Goal: Transaction & Acquisition: Purchase product/service

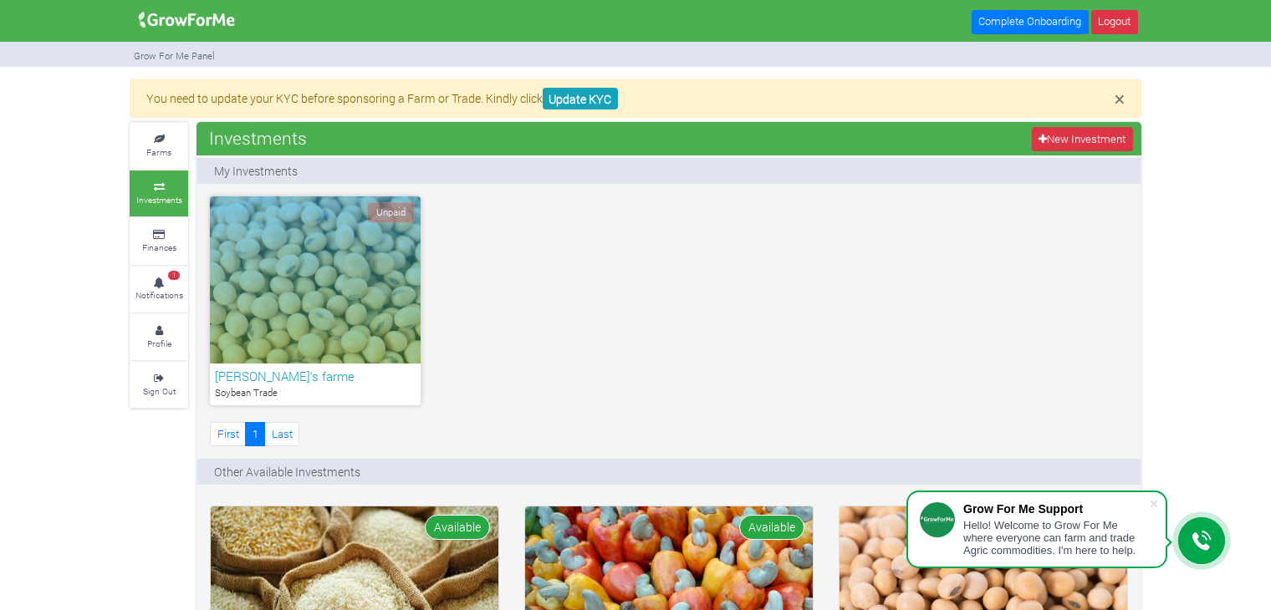
click at [296, 262] on div "Unpaid" at bounding box center [315, 280] width 211 height 167
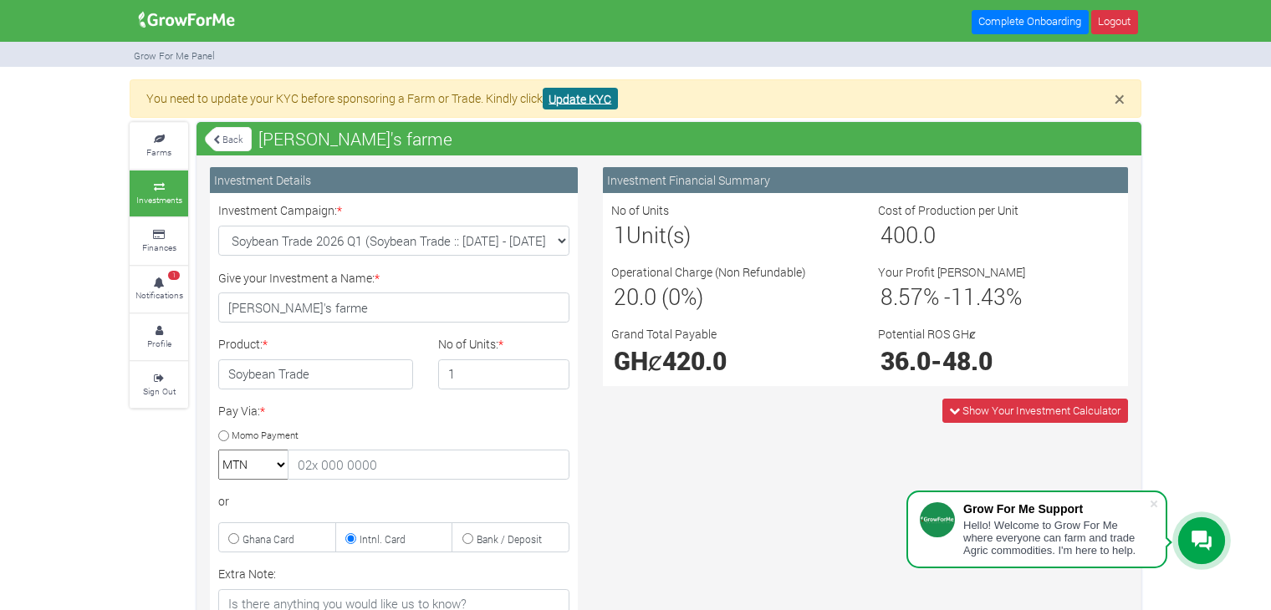
click at [588, 105] on link "Update KYC" at bounding box center [580, 99] width 75 height 23
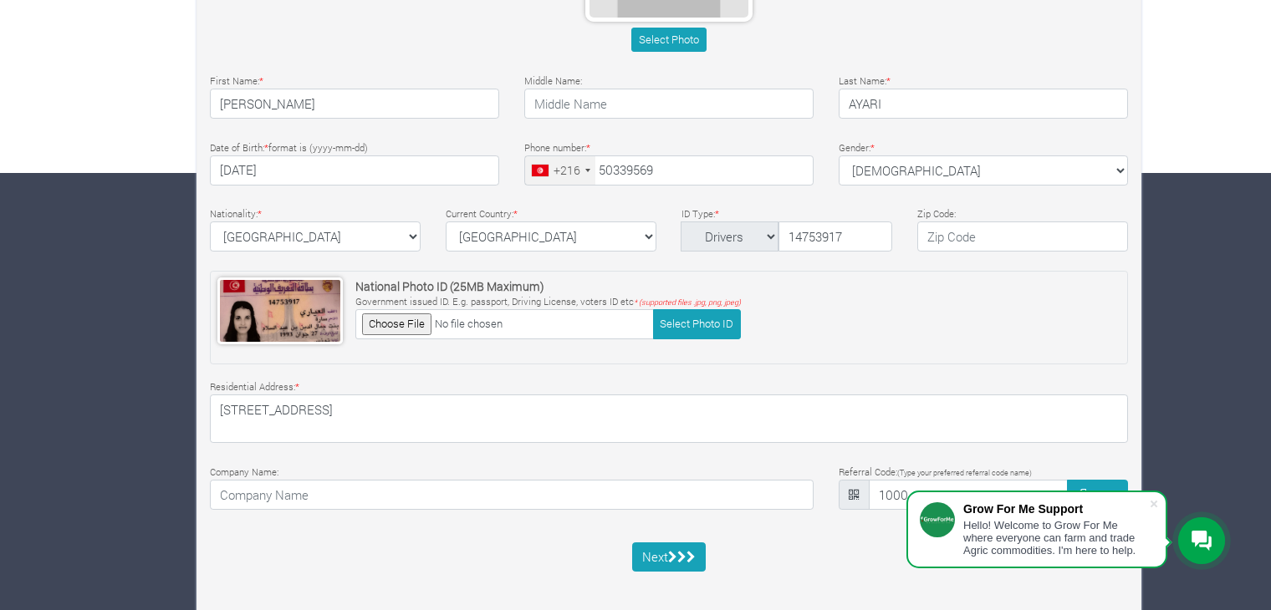
scroll to position [448, 0]
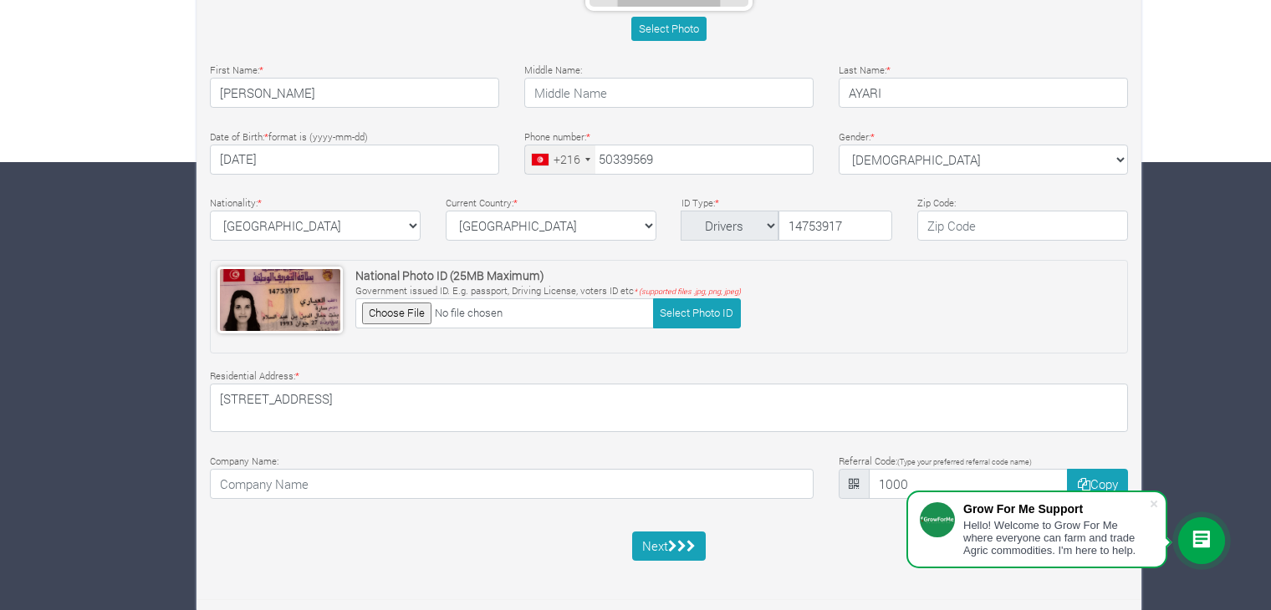
type input "50 339 569"
click at [661, 543] on button "Next" at bounding box center [669, 547] width 74 height 30
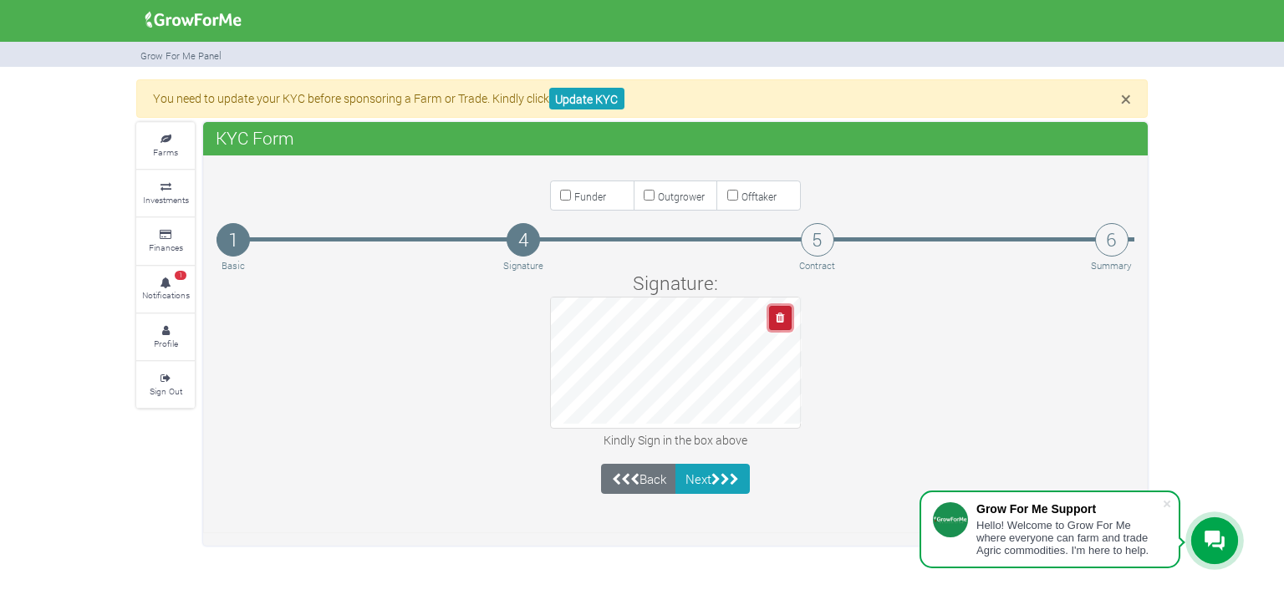
click at [773, 316] on button "button" at bounding box center [780, 318] width 23 height 24
click at [789, 319] on button "button" at bounding box center [780, 318] width 23 height 24
click at [689, 469] on button "Next" at bounding box center [713, 479] width 74 height 30
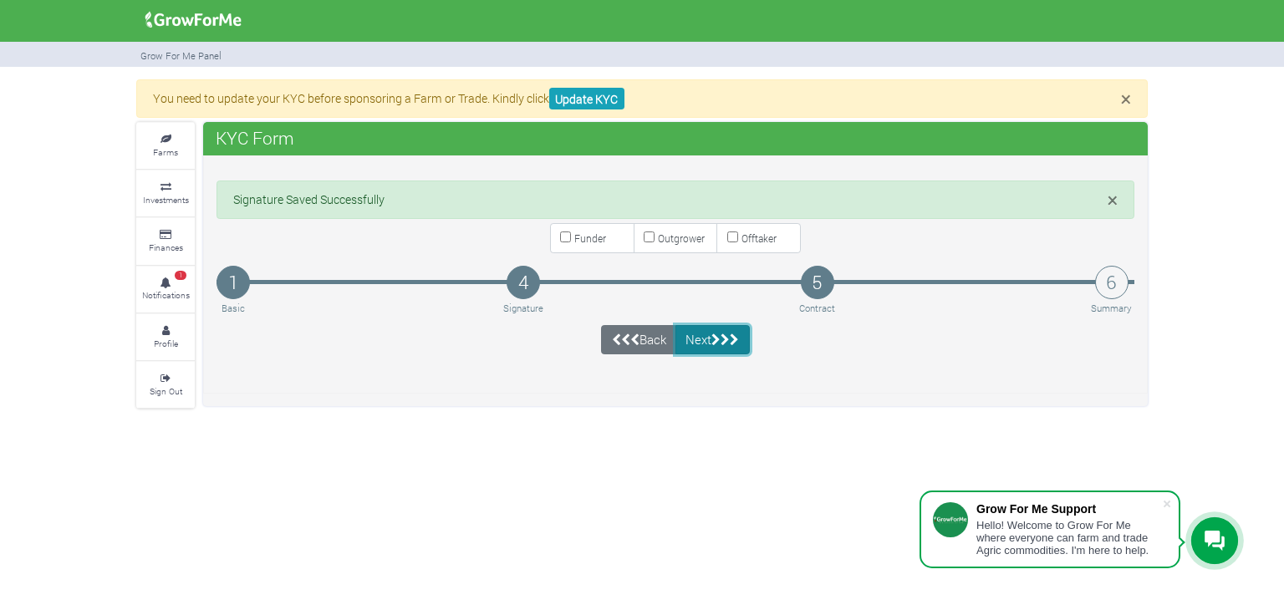
click at [716, 334] on icon "submit" at bounding box center [716, 340] width 9 height 13
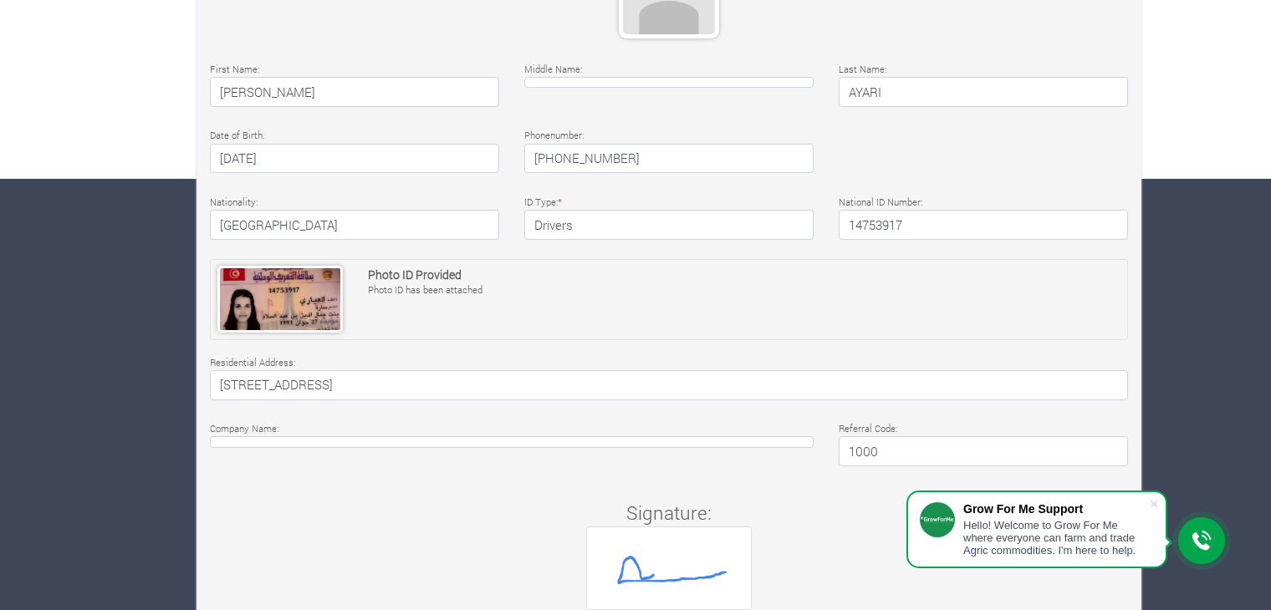
scroll to position [522, 0]
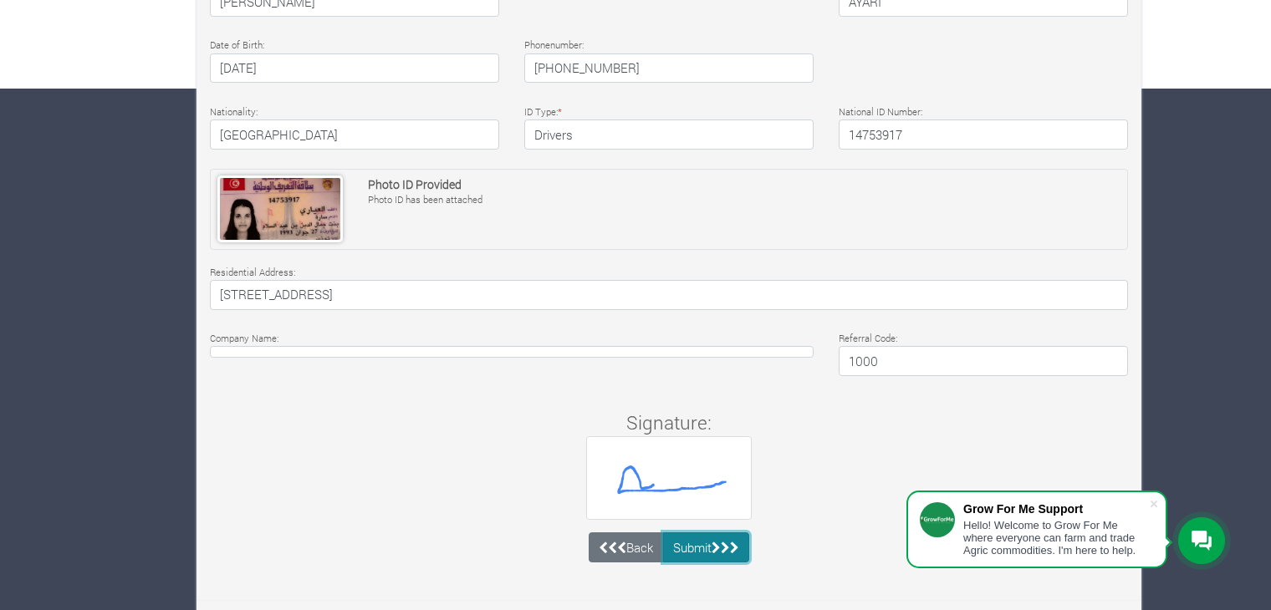
click at [707, 539] on button "Submit" at bounding box center [706, 548] width 87 height 30
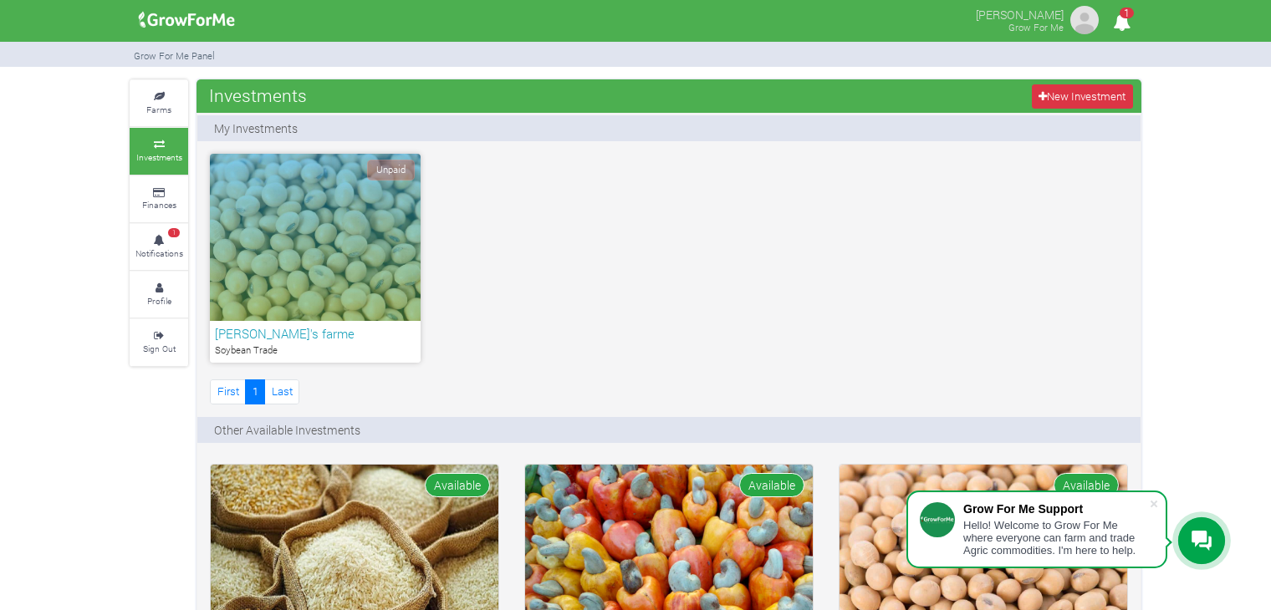
click at [341, 242] on div "Unpaid" at bounding box center [315, 237] width 211 height 167
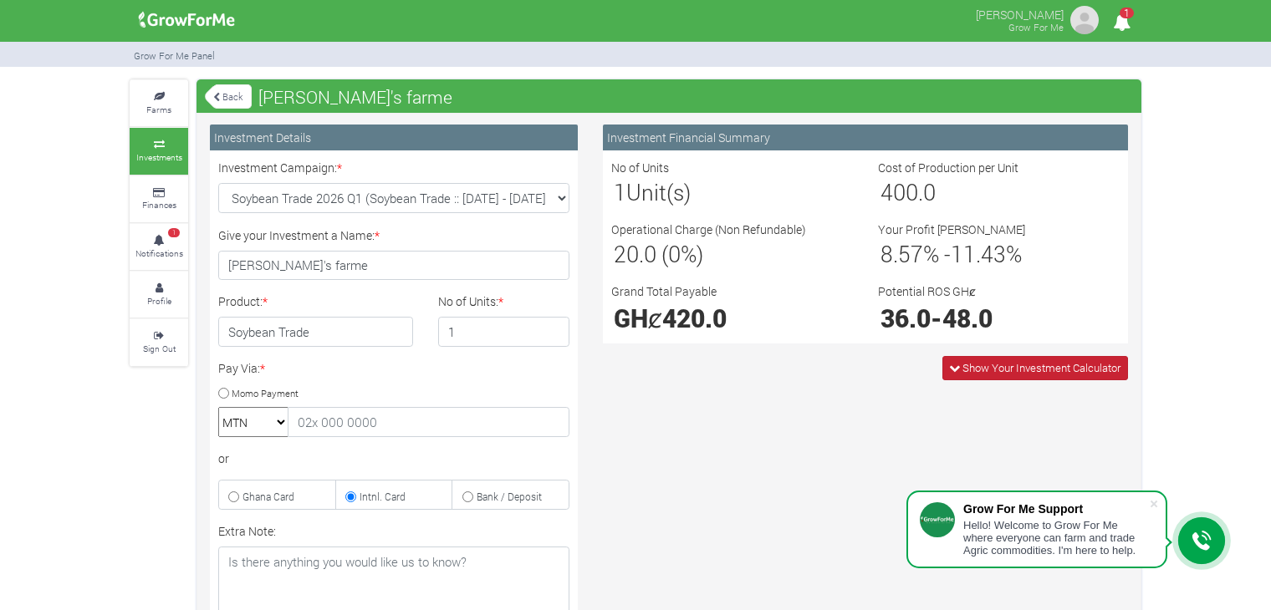
click at [990, 370] on span "Show Your Investment Calculator" at bounding box center [1041, 367] width 158 height 15
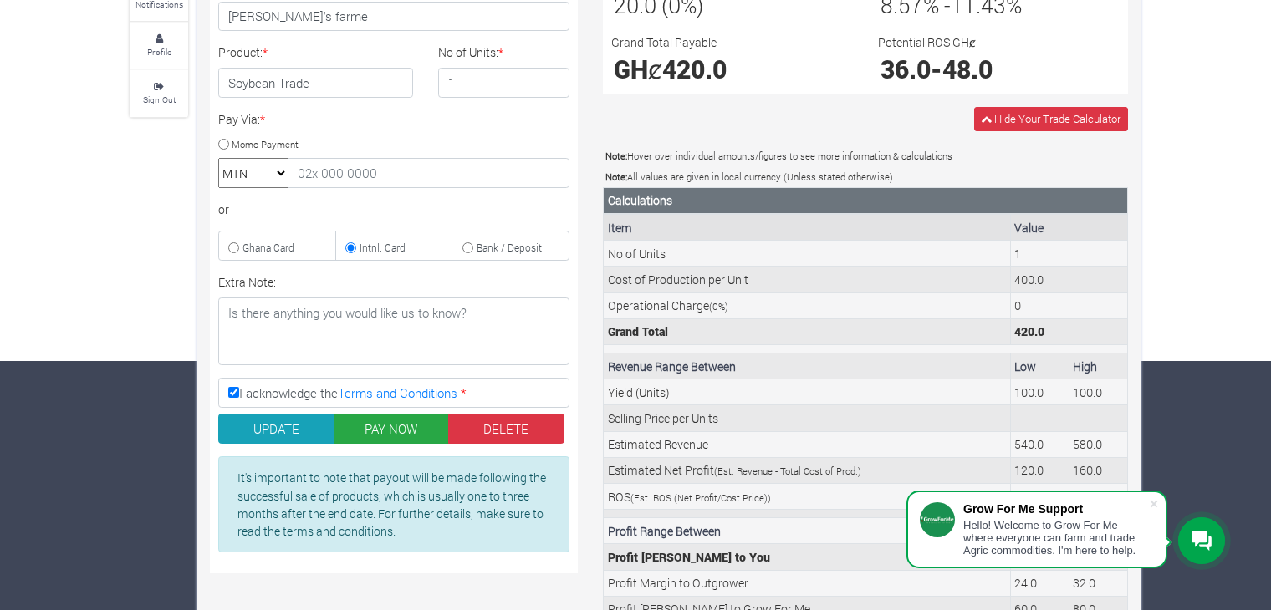
scroll to position [251, 0]
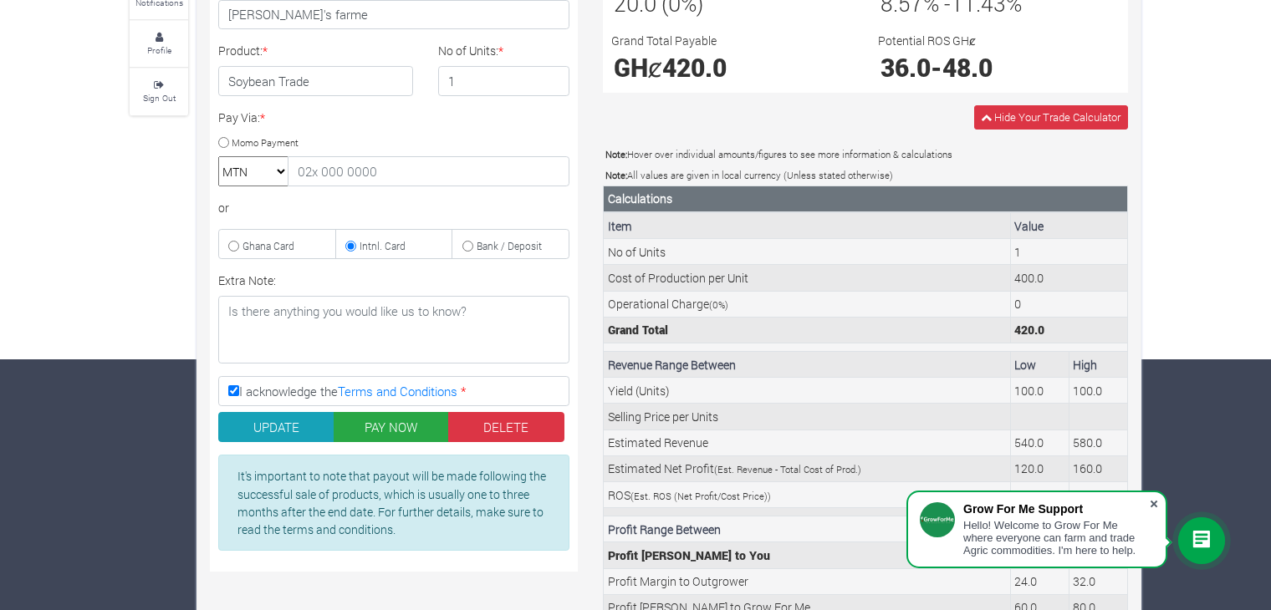
click at [1156, 503] on span at bounding box center [1154, 504] width 17 height 17
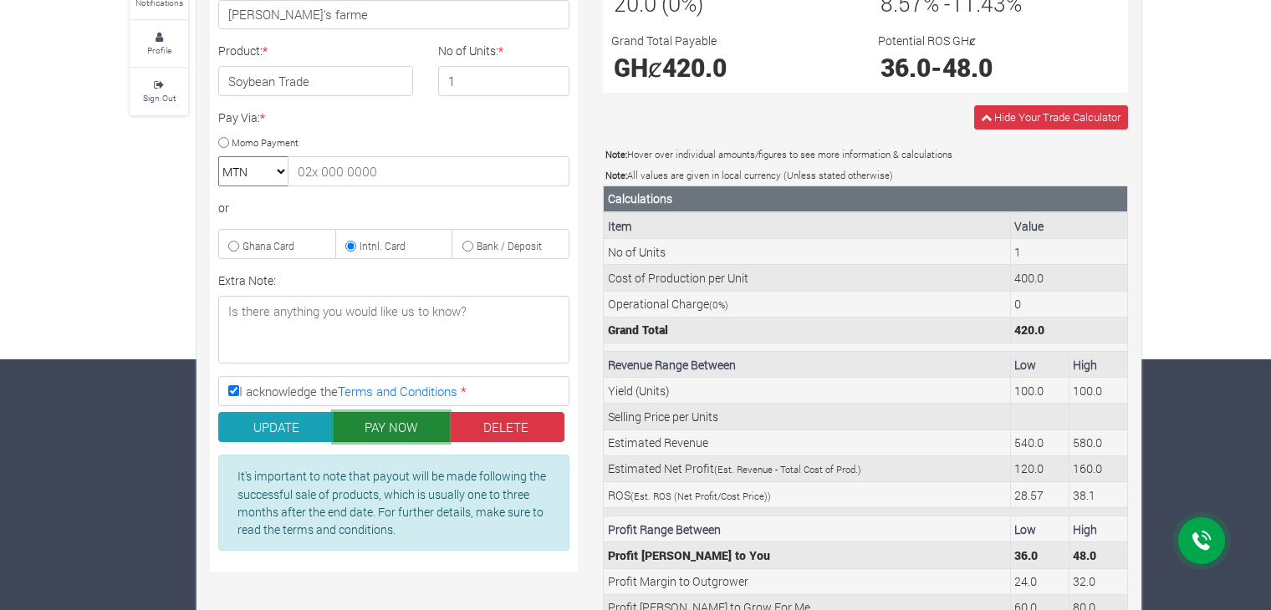
click at [418, 432] on button "PAY NOW" at bounding box center [392, 427] width 116 height 30
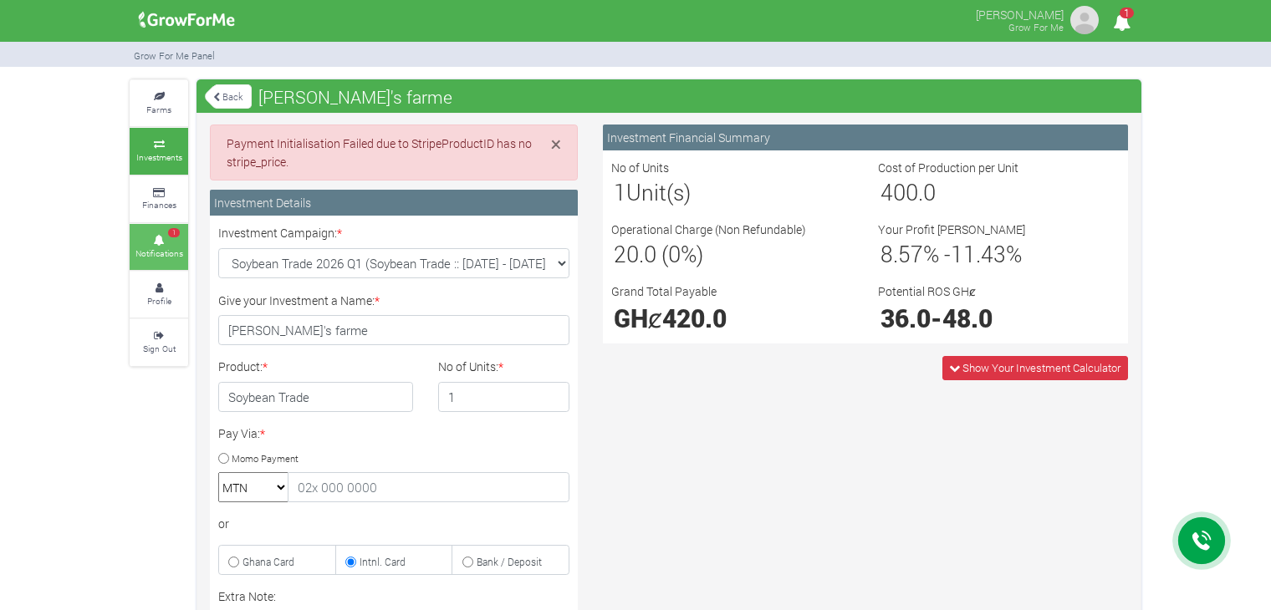
click at [157, 238] on icon at bounding box center [159, 241] width 50 height 8
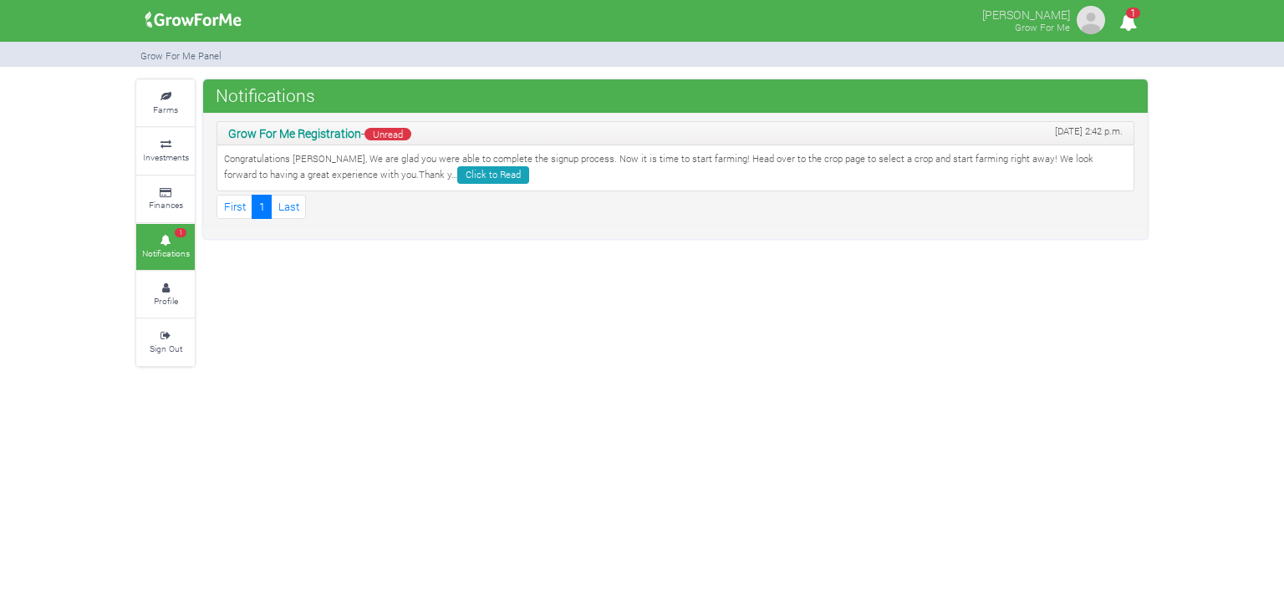
click at [394, 162] on p "Congratulations Sarra, We are glad you were able to complete the signup process…" at bounding box center [675, 168] width 903 height 32
click at [457, 175] on link "Click to Read" at bounding box center [493, 175] width 72 height 18
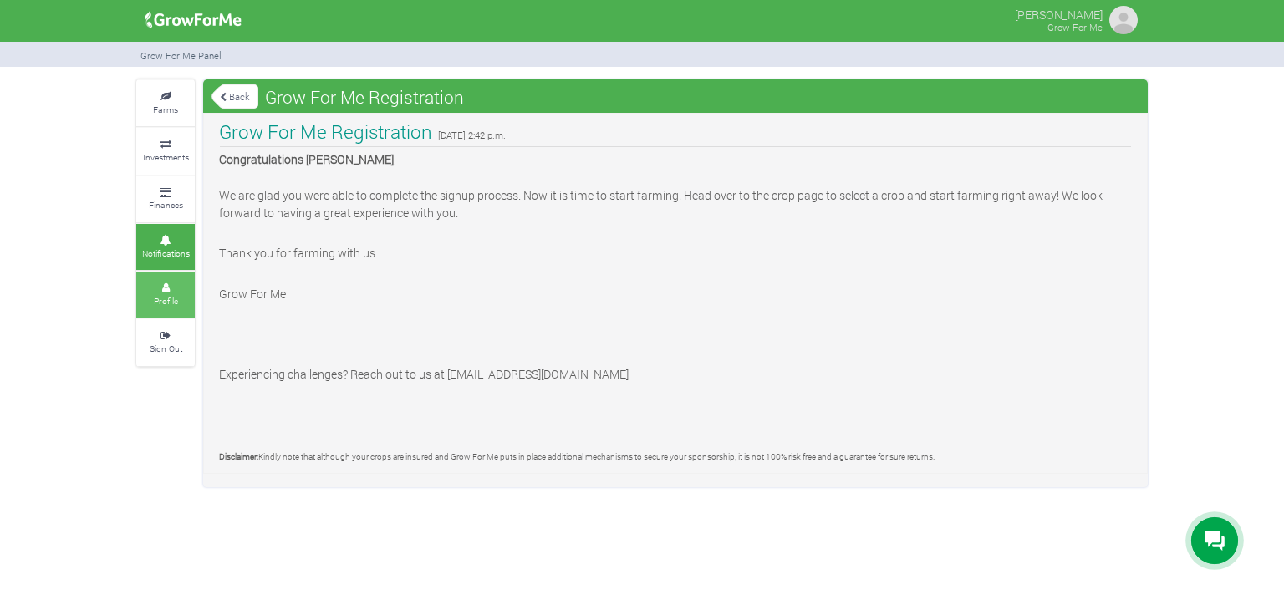
click at [162, 288] on icon at bounding box center [165, 288] width 50 height 8
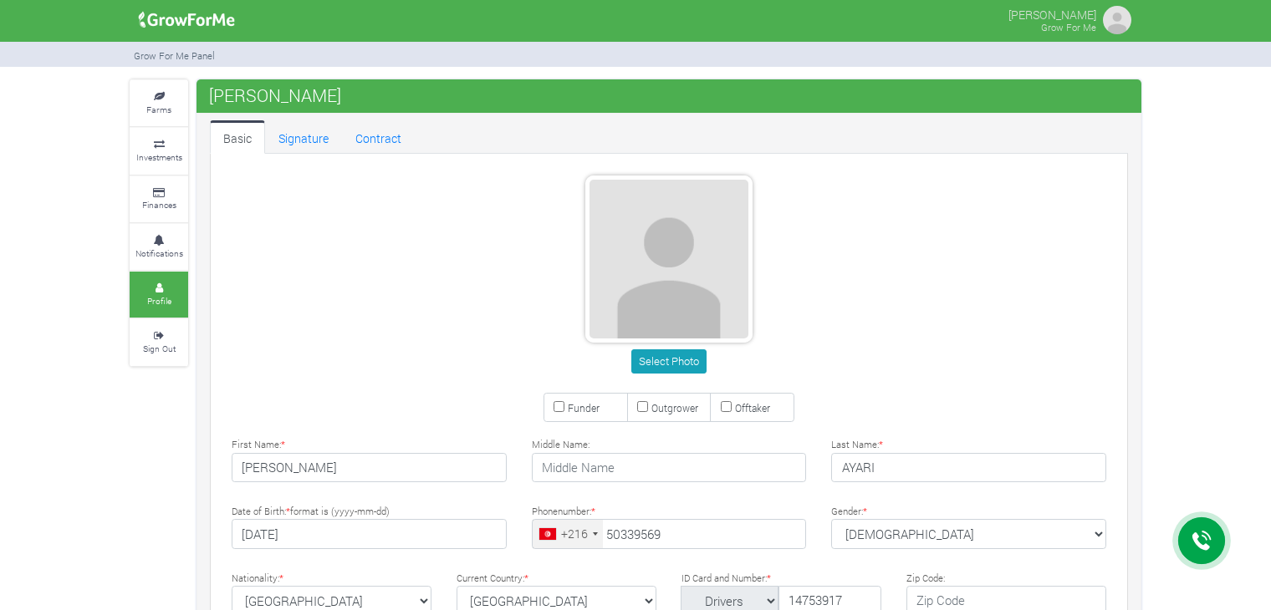
type input "50 339 569"
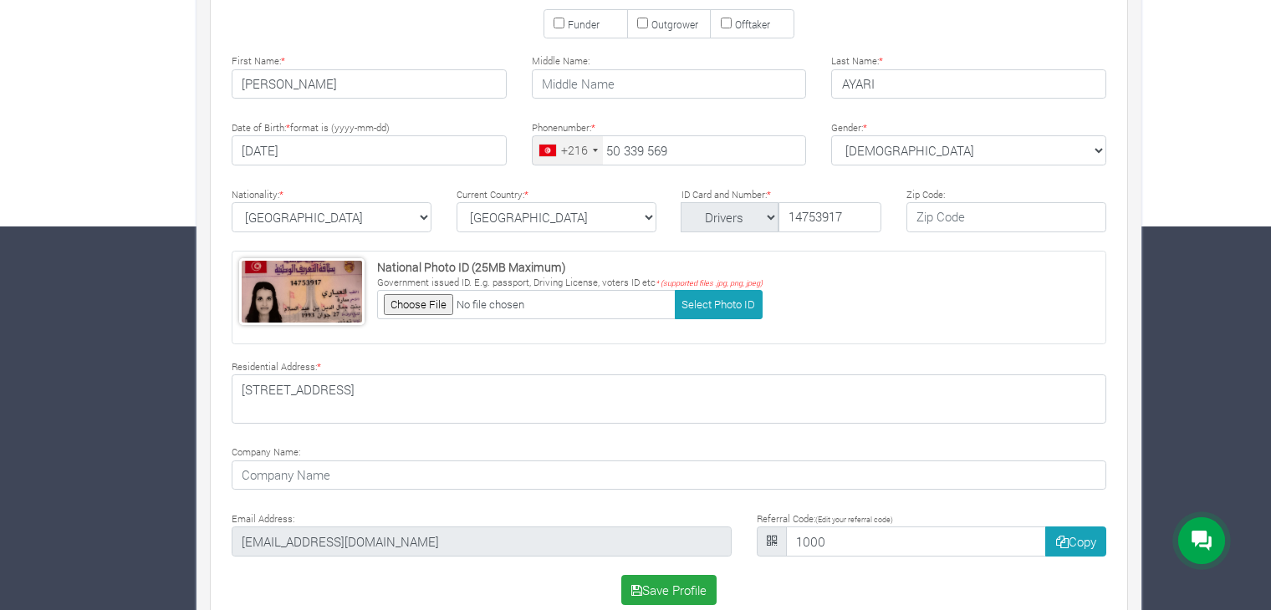
scroll to position [411, 0]
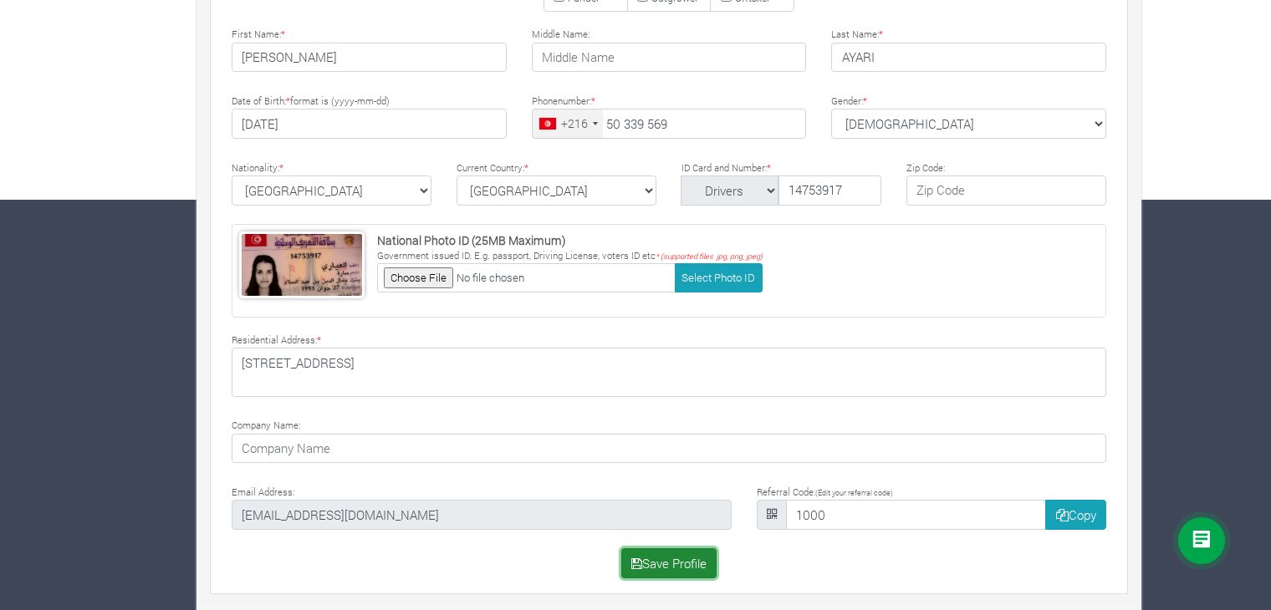
click at [649, 562] on button "Save Profile" at bounding box center [669, 564] width 96 height 30
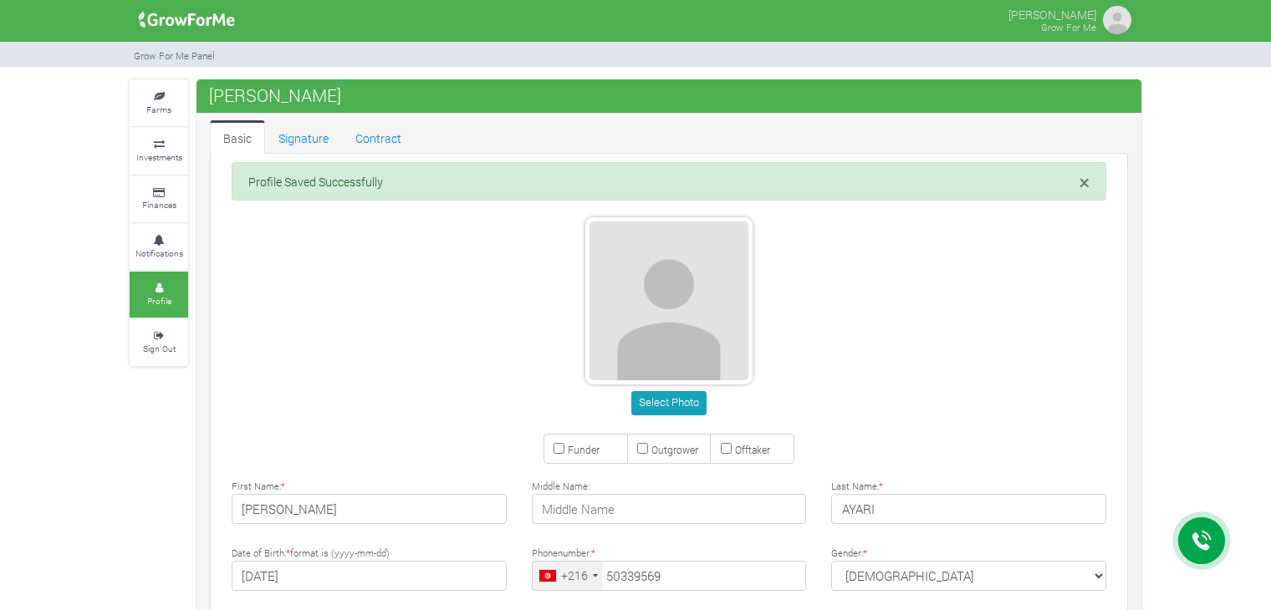
type input "50 339 569"
click at [283, 145] on link "Signature" at bounding box center [303, 136] width 77 height 33
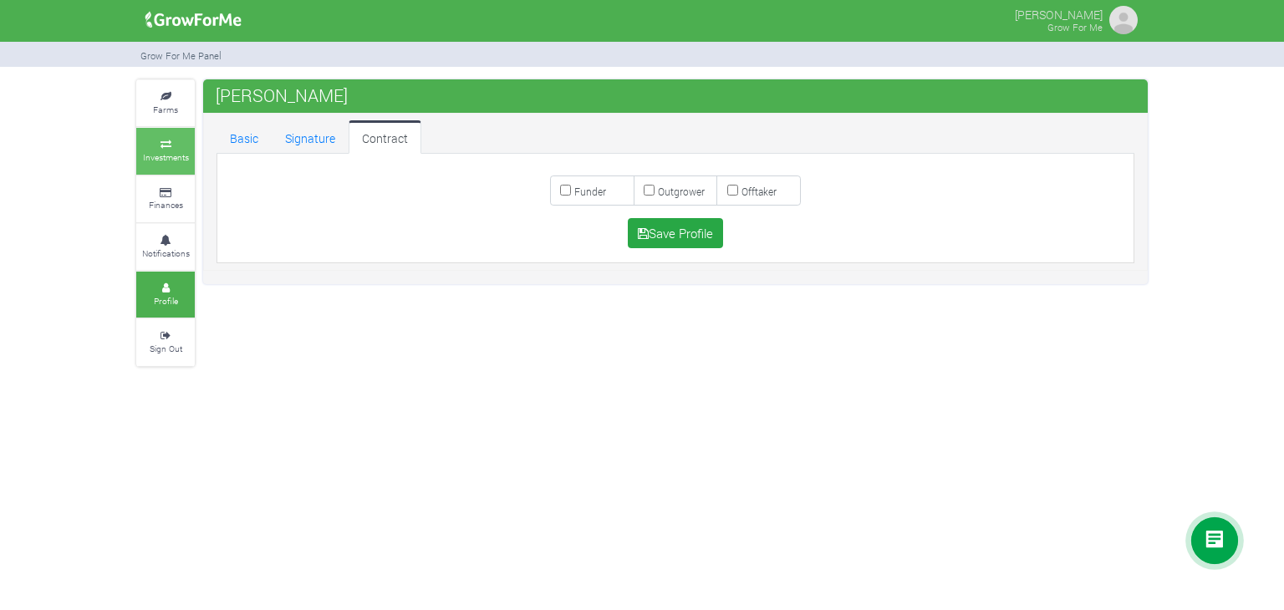
click at [147, 135] on link "Investments" at bounding box center [165, 151] width 59 height 46
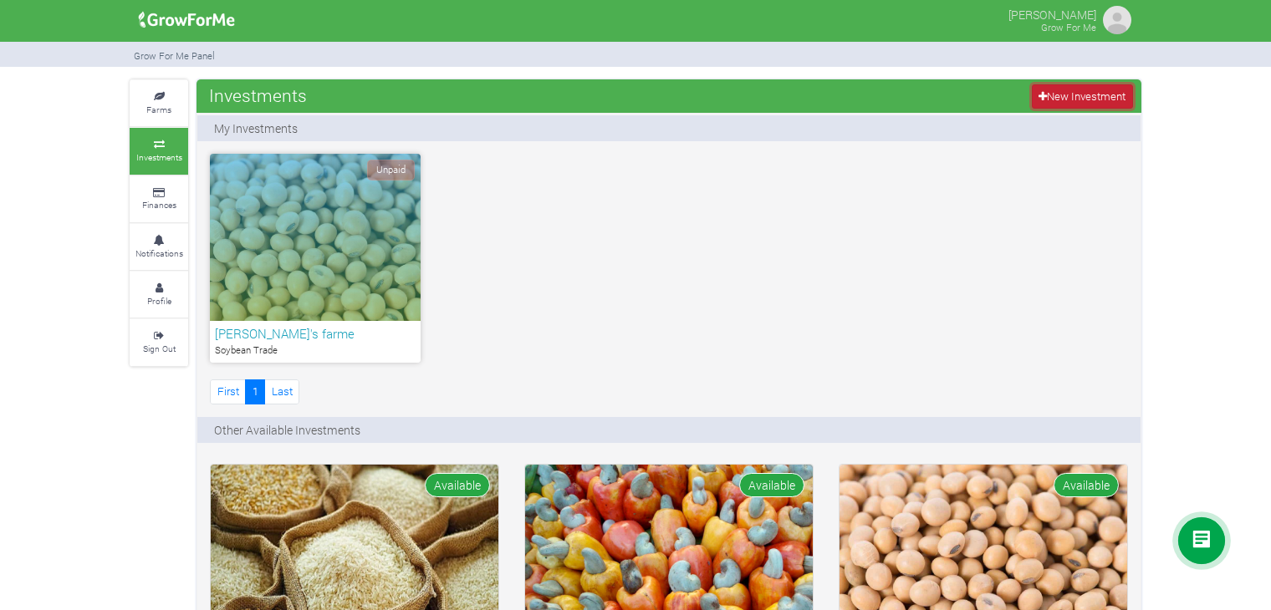
click at [1063, 90] on link "New Investment" at bounding box center [1082, 96] width 101 height 24
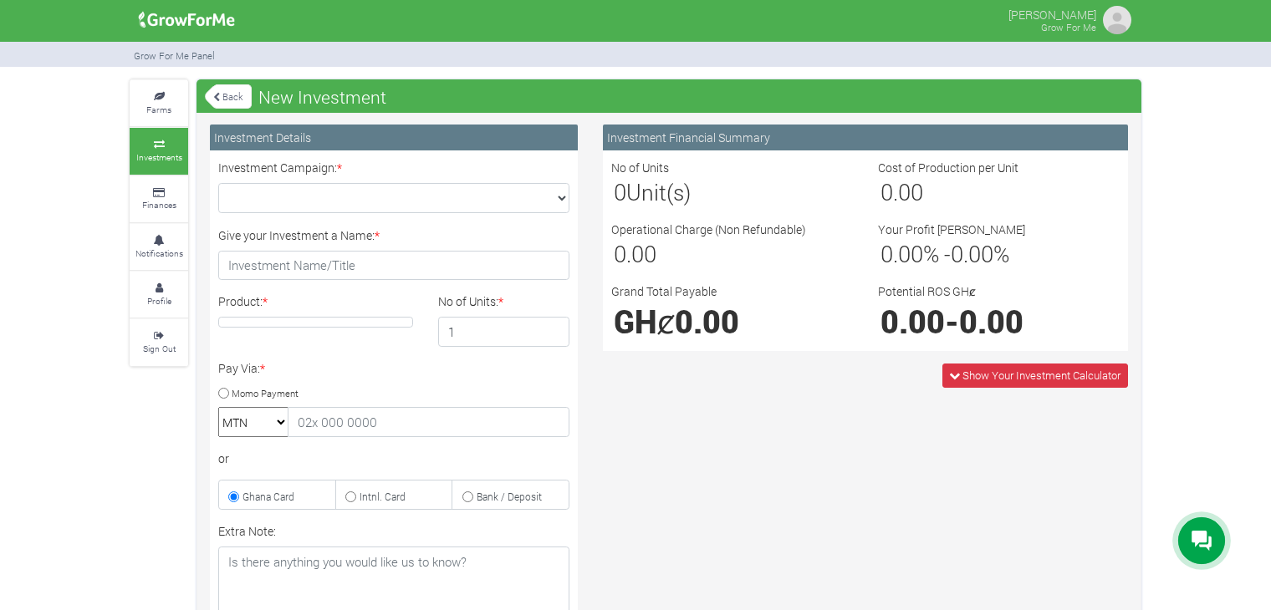
click at [232, 91] on link "Back" at bounding box center [228, 97] width 47 height 28
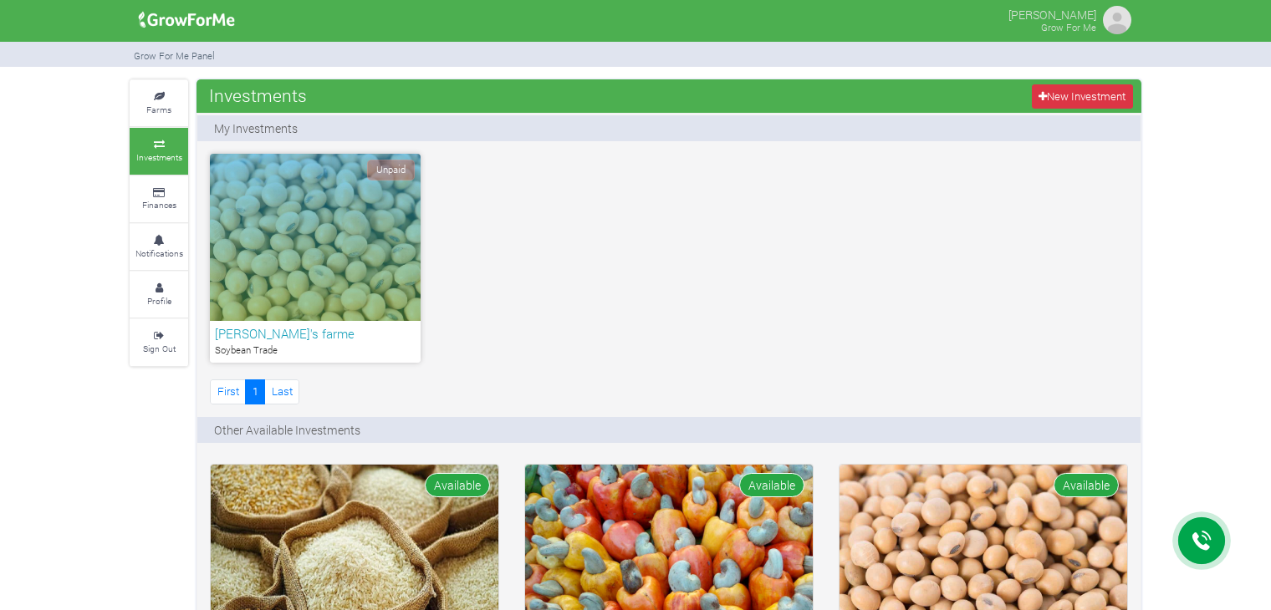
click at [331, 242] on div "Unpaid" at bounding box center [315, 237] width 211 height 167
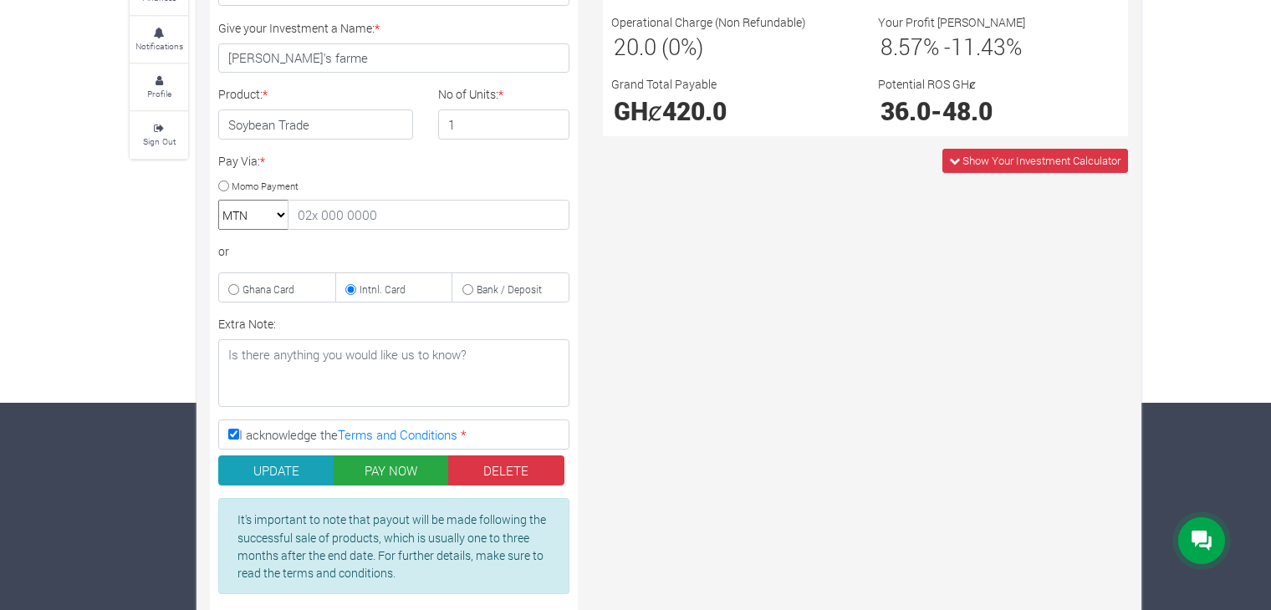
scroll to position [247, 0]
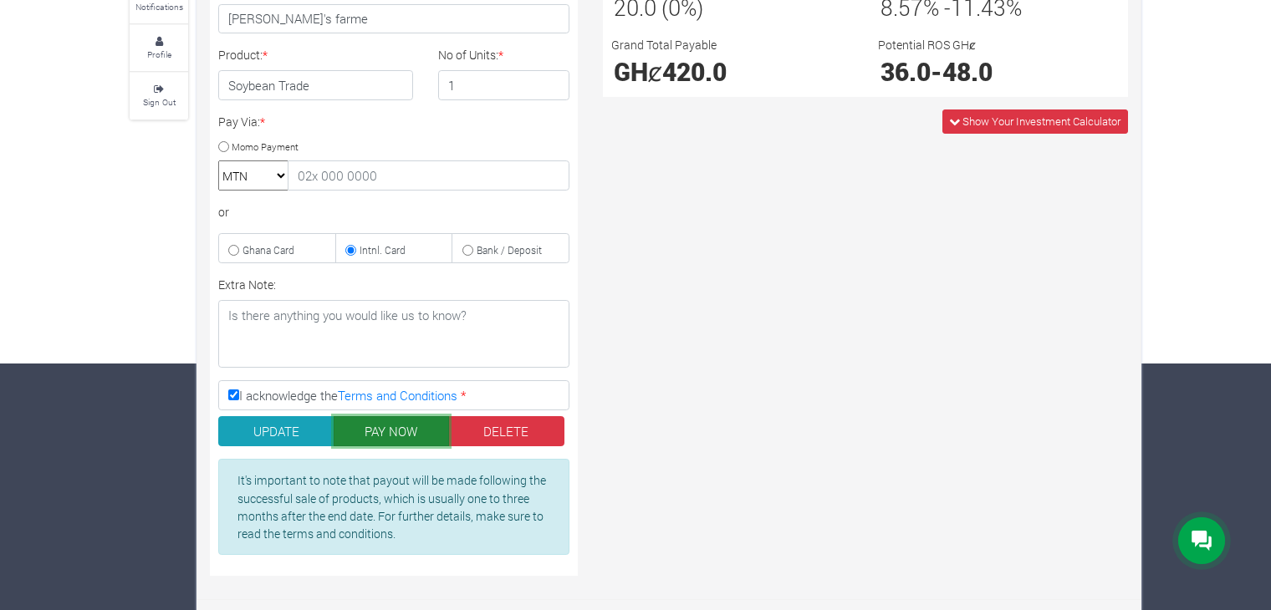
click at [365, 422] on button "PAY NOW" at bounding box center [392, 431] width 116 height 30
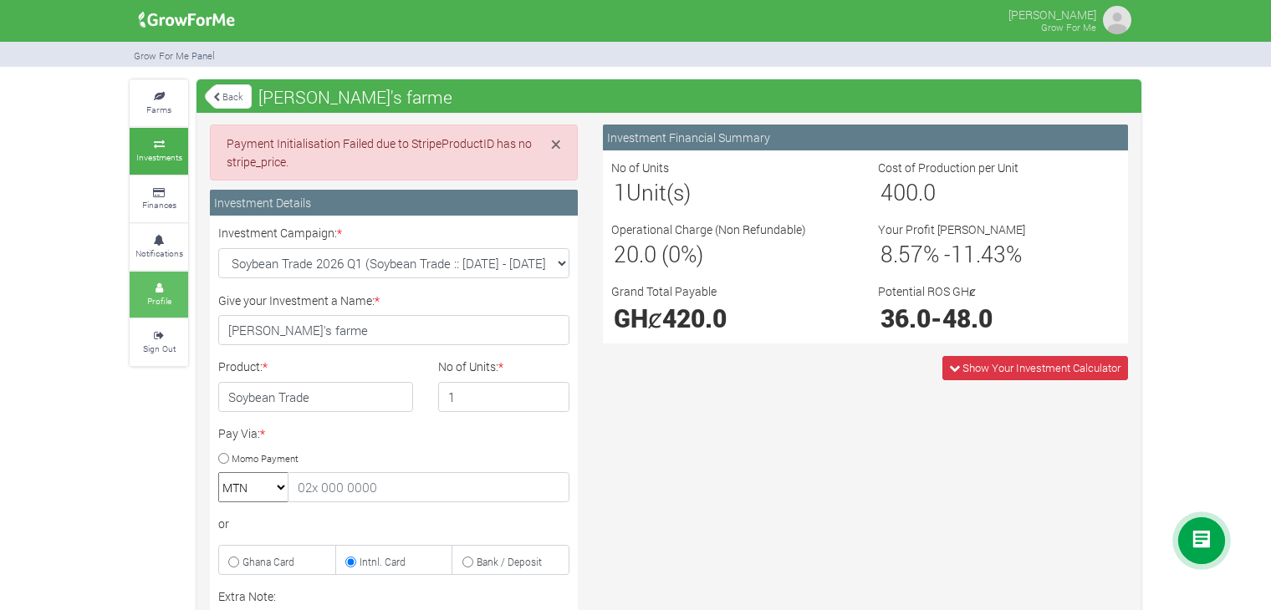
click at [171, 293] on link "Profile" at bounding box center [159, 295] width 59 height 46
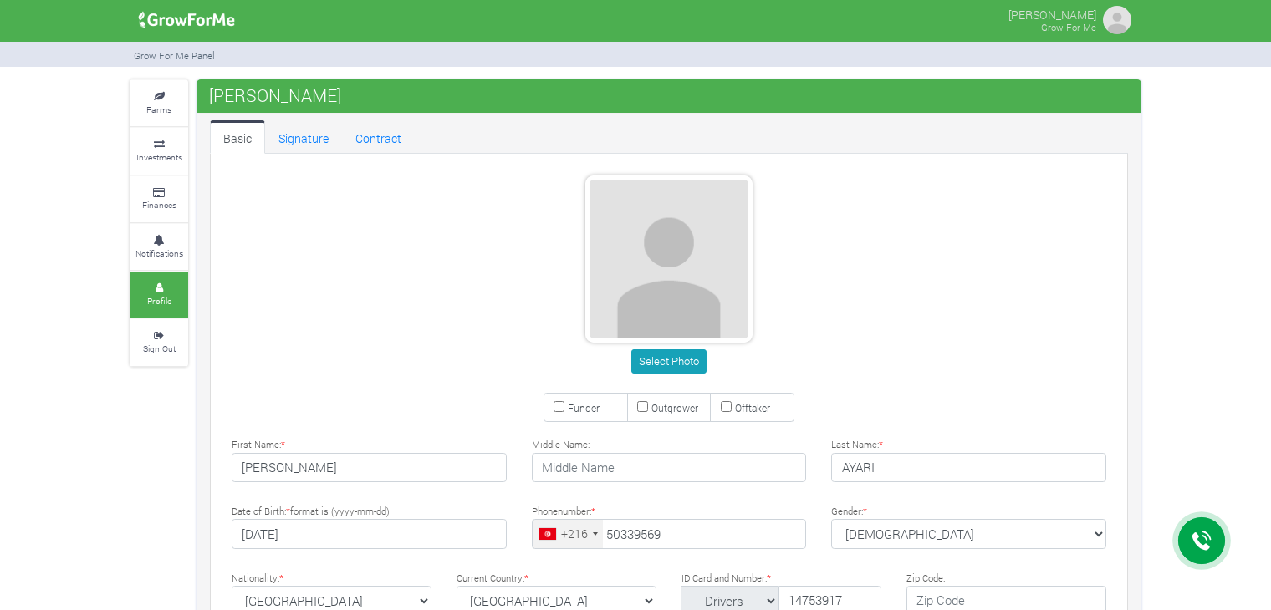
type input "50 339 569"
click at [170, 142] on icon at bounding box center [159, 144] width 50 height 8
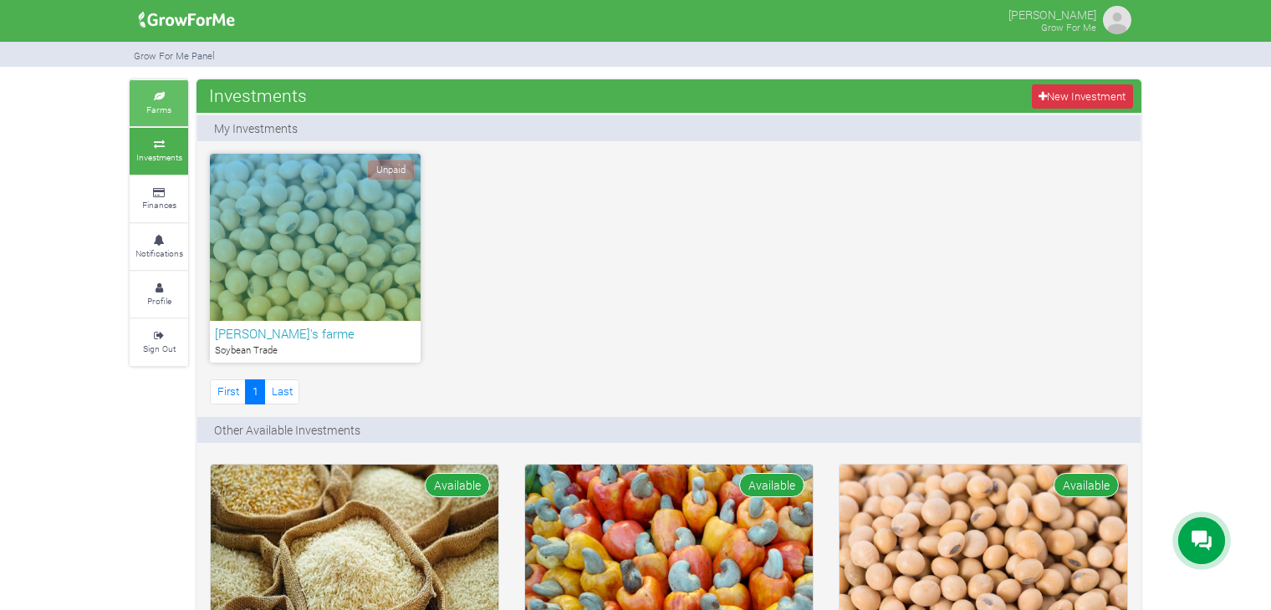
click at [143, 97] on icon at bounding box center [159, 97] width 50 height 8
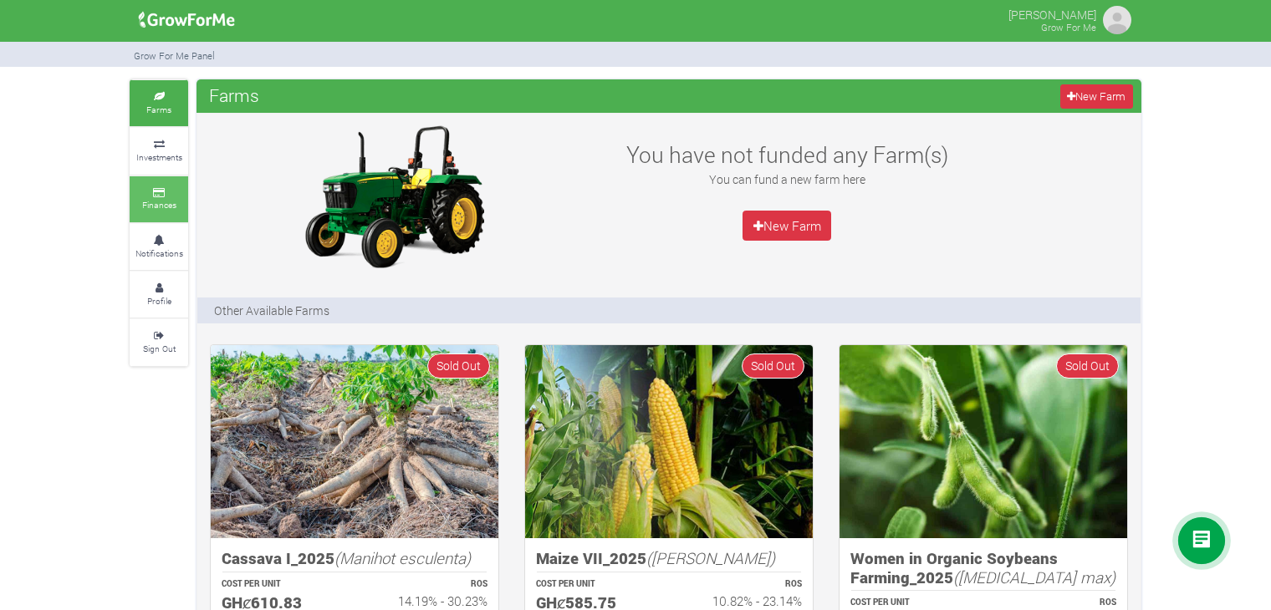
click at [170, 200] on small "Finances" at bounding box center [159, 205] width 34 height 12
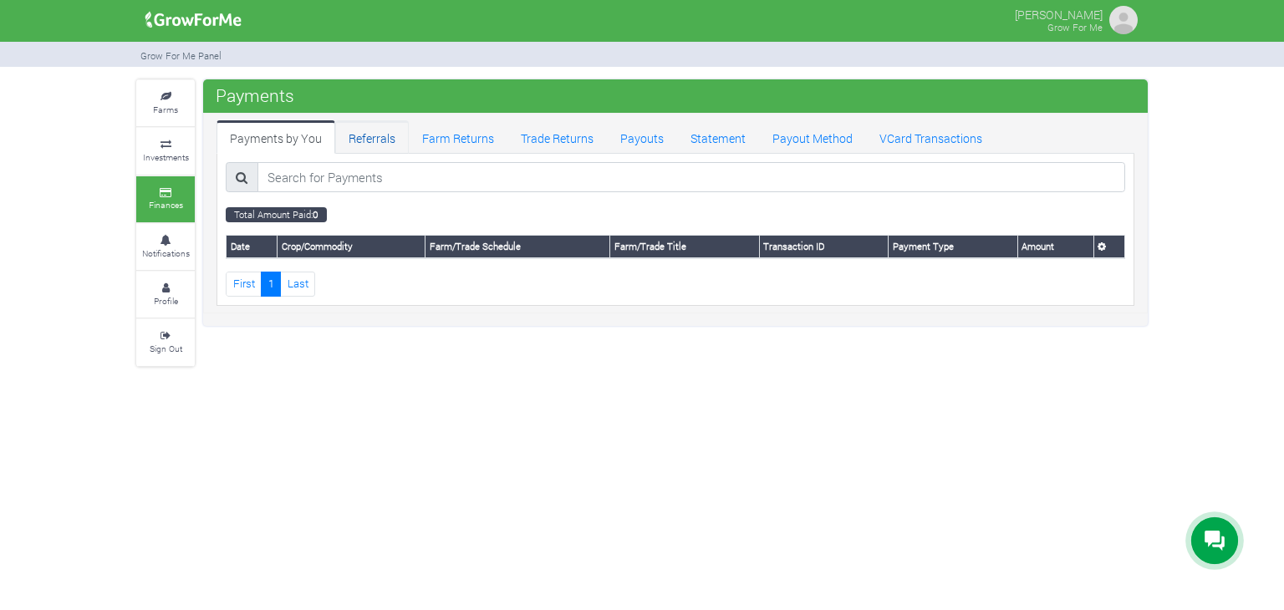
click at [402, 143] on link "Referrals" at bounding box center [372, 136] width 74 height 33
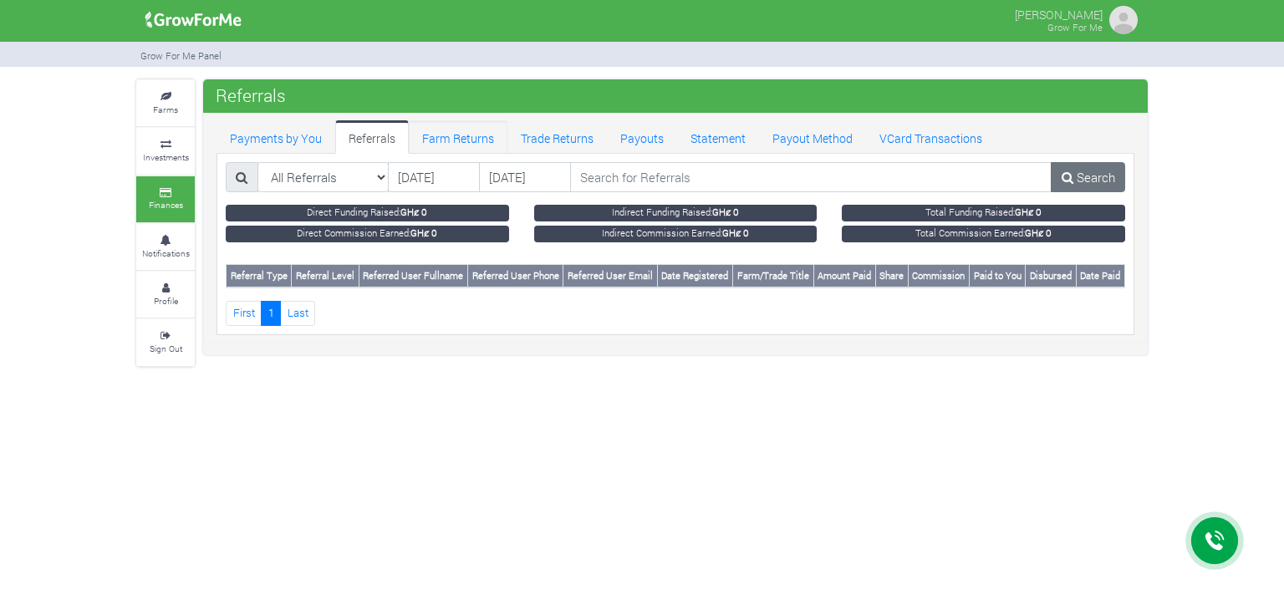
click at [437, 140] on link "Farm Returns" at bounding box center [458, 136] width 99 height 33
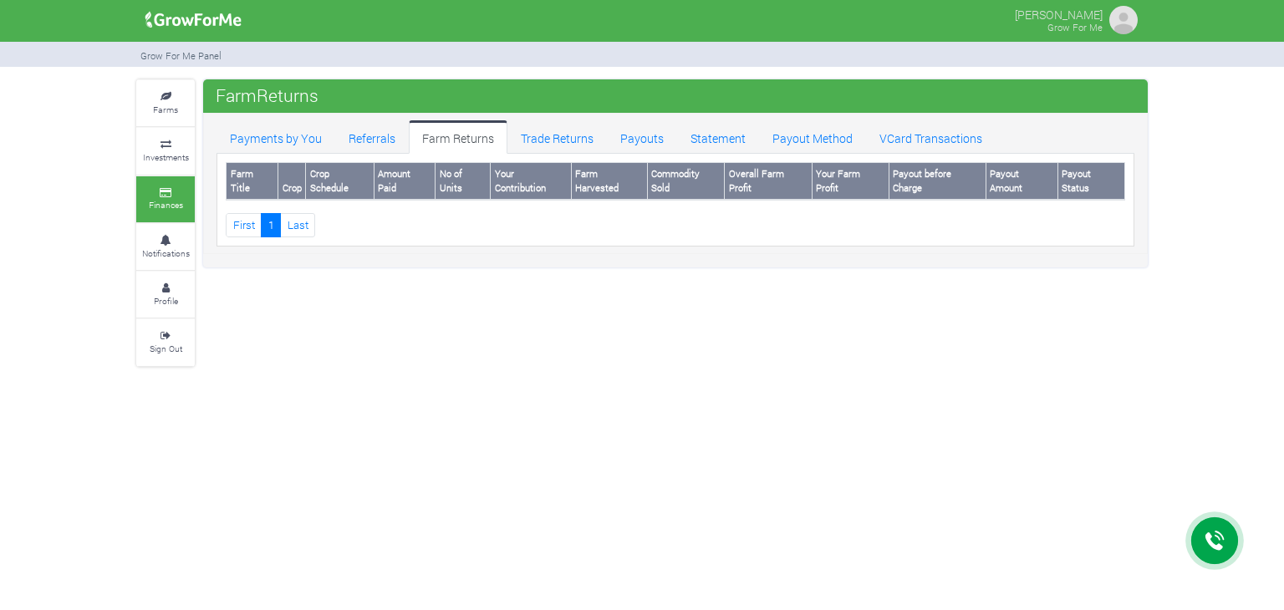
click at [554, 128] on link "Trade Returns" at bounding box center [558, 136] width 100 height 33
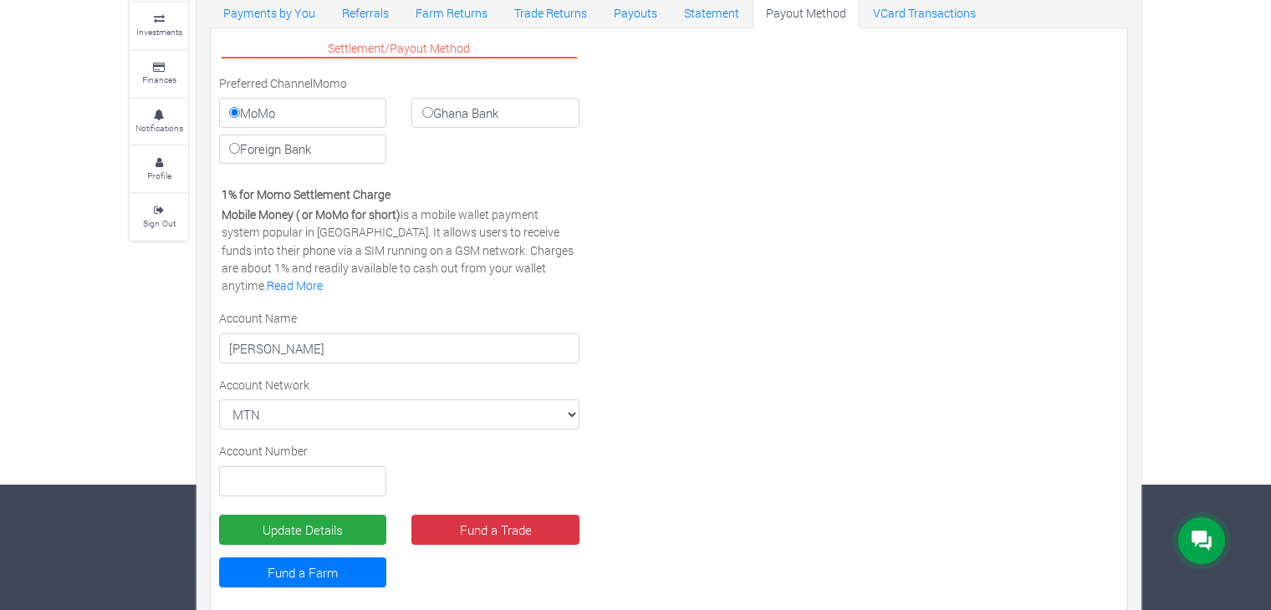
scroll to position [148, 0]
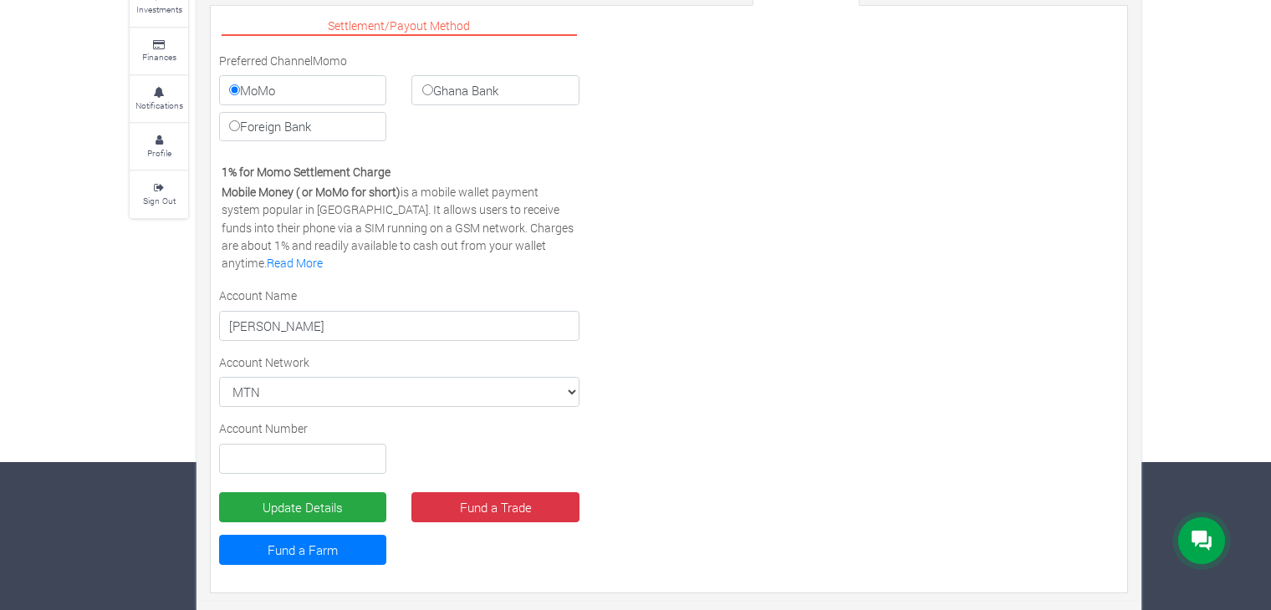
click at [294, 129] on label "Foreign Bank" at bounding box center [302, 127] width 167 height 30
click at [240, 129] on input "Foreign Bank" at bounding box center [234, 125] width 11 height 11
radio input "true"
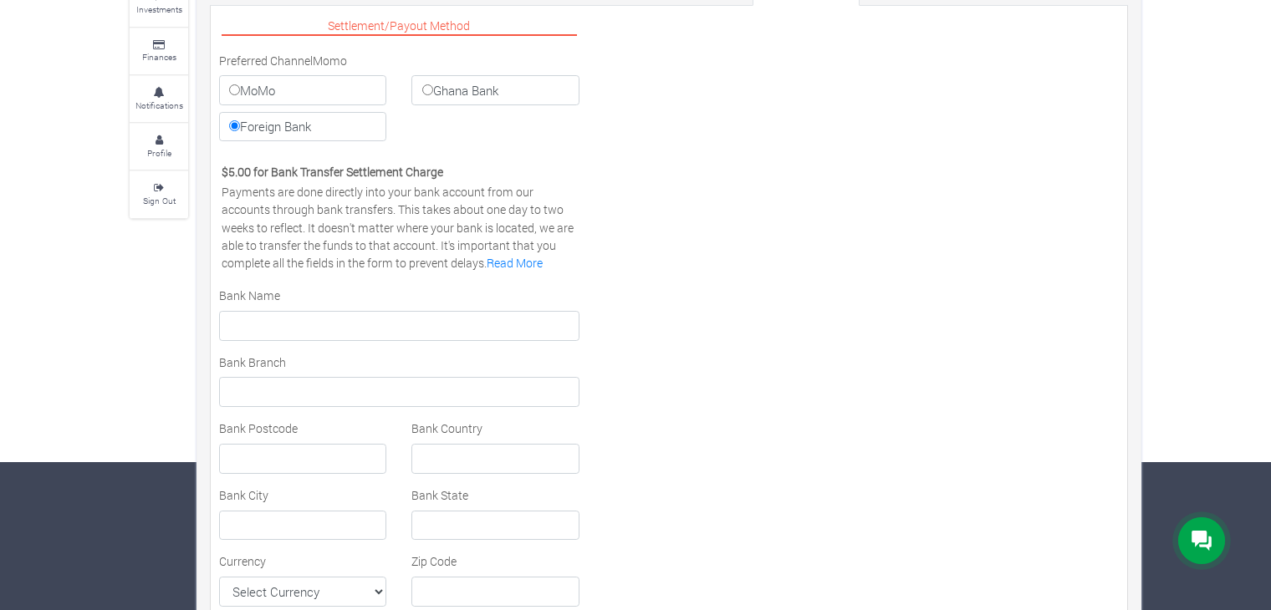
click at [306, 302] on div "Bank Name" at bounding box center [399, 314] width 385 height 54
click at [302, 315] on input "text" at bounding box center [399, 326] width 360 height 30
type input "LCL"
click at [258, 385] on input "text" at bounding box center [399, 392] width 360 height 30
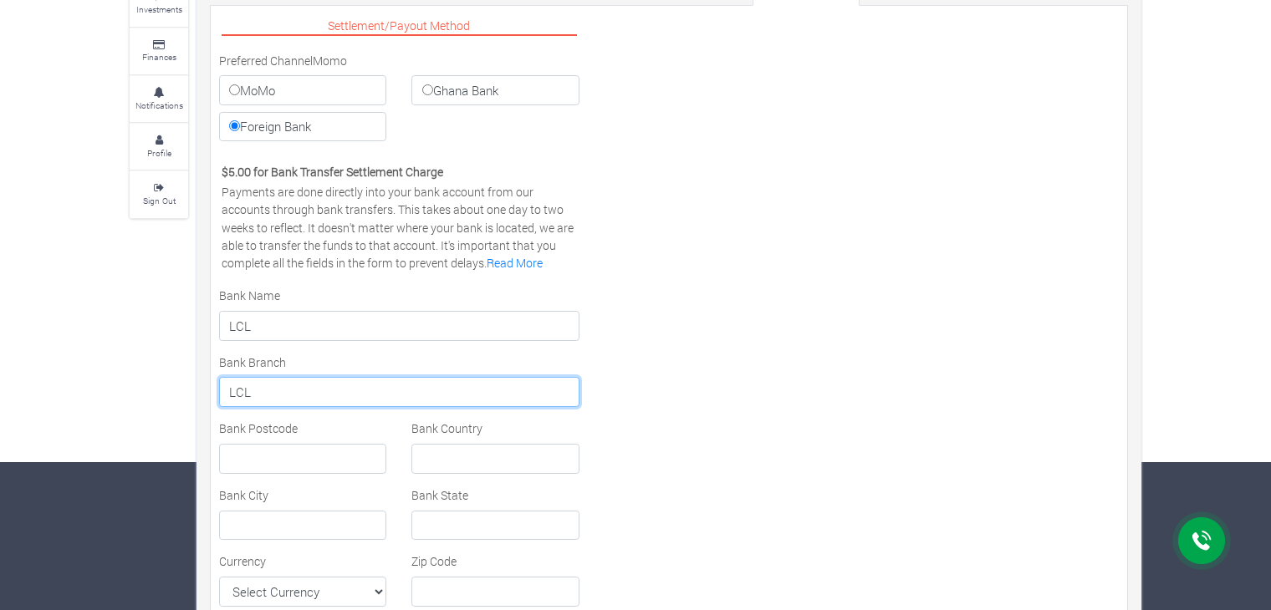
type input "LCL"
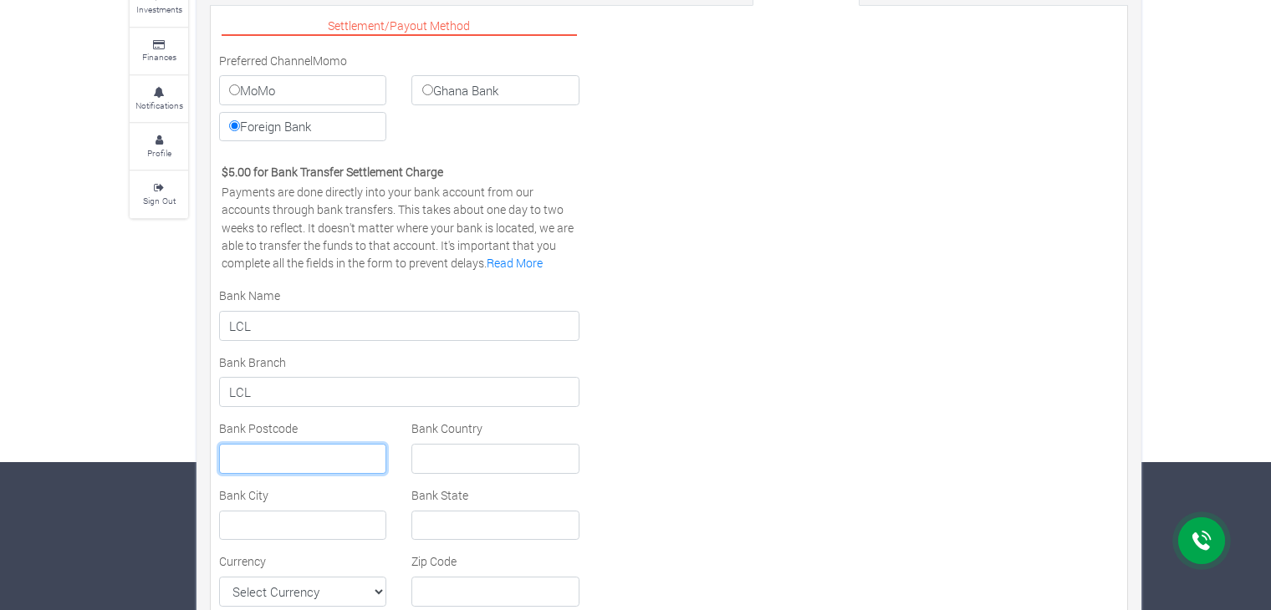
click at [289, 467] on input "text" at bounding box center [302, 459] width 167 height 30
type input "13090"
click at [423, 465] on input "text" at bounding box center [494, 459] width 167 height 30
type input "A"
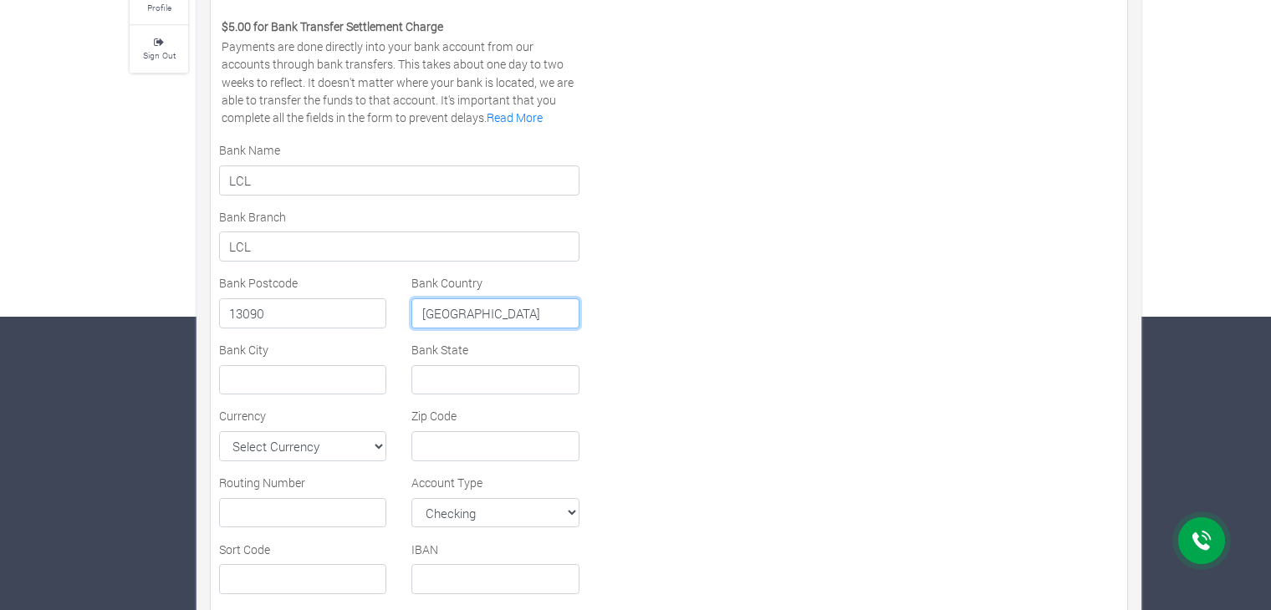
scroll to position [315, 0]
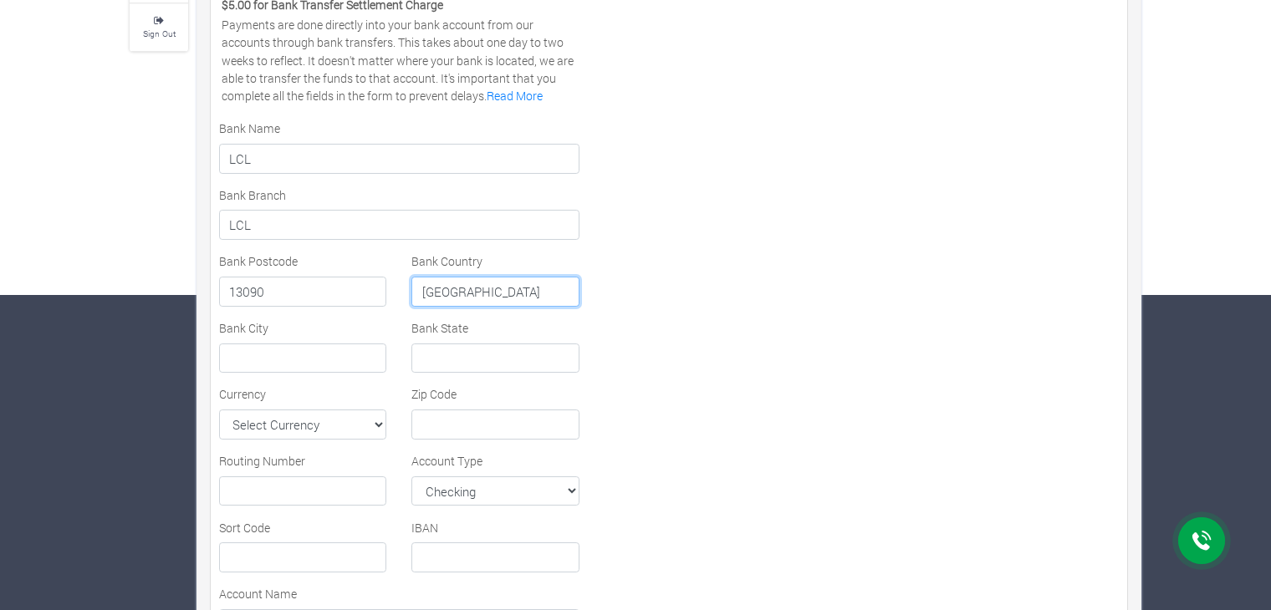
type input "France"
click at [314, 364] on input "text" at bounding box center [302, 359] width 167 height 30
type input "Aix en Provence"
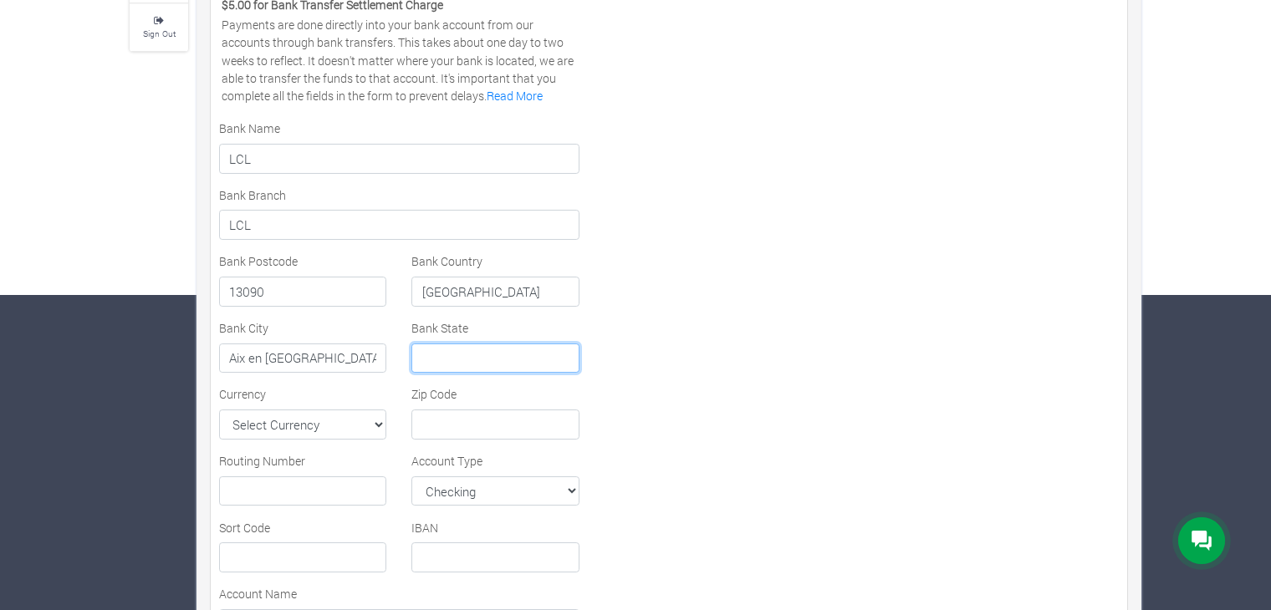
click at [469, 355] on input "text" at bounding box center [494, 359] width 167 height 30
type input "Aix en provence"
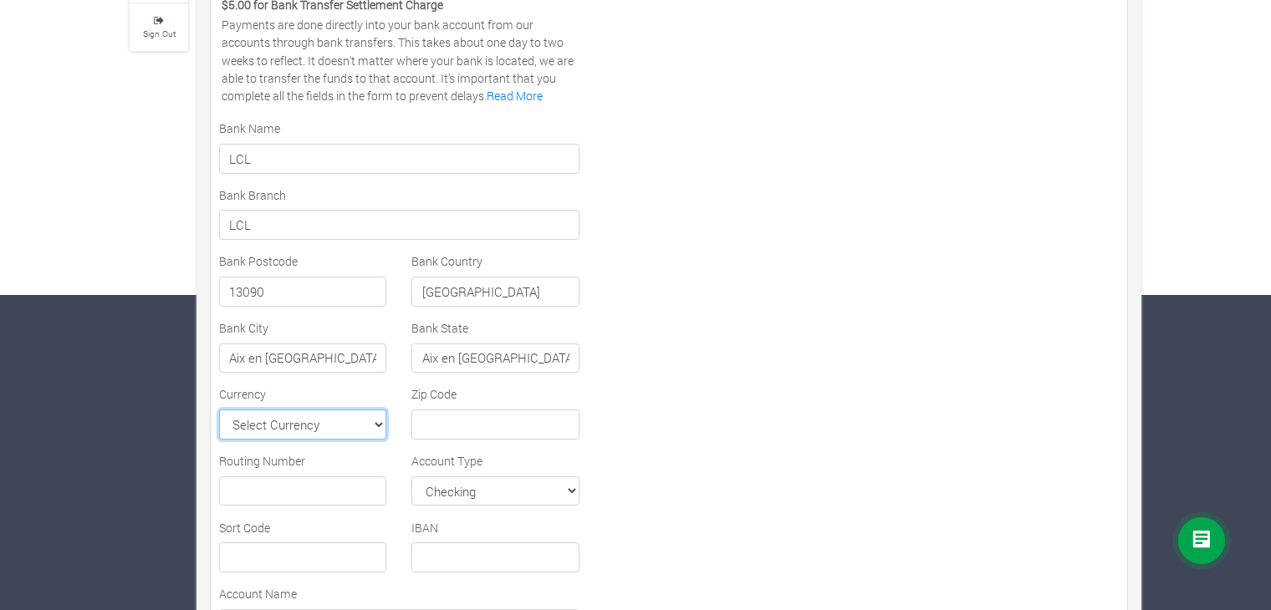
click at [308, 417] on select "Select Currency AFN ALL DZD AOA ARS AMD AWG AUD AZN BHD BSD BDT BBD BYN BZD BMD…" at bounding box center [302, 425] width 167 height 30
select select "EUR"
click at [219, 410] on select "Select Currency AFN ALL DZD AOA ARS AMD AWG AUD AZN BHD BSD BDT BBD BYN BZD BMD…" at bounding box center [302, 425] width 167 height 30
click at [497, 439] on div "Settlement/Payout Method Preferred Channel Momo MoMo Ghana Bank Foreign Bank Vi…" at bounding box center [399, 331] width 385 height 969
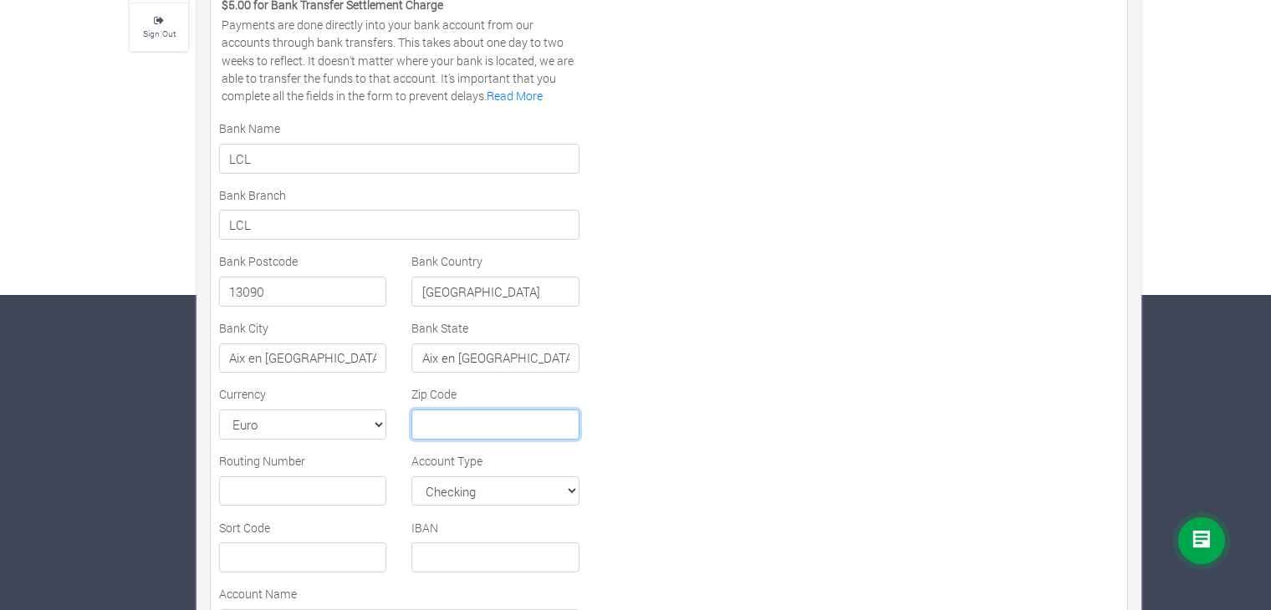
click at [507, 418] on input "text" at bounding box center [494, 425] width 167 height 30
type input "13090"
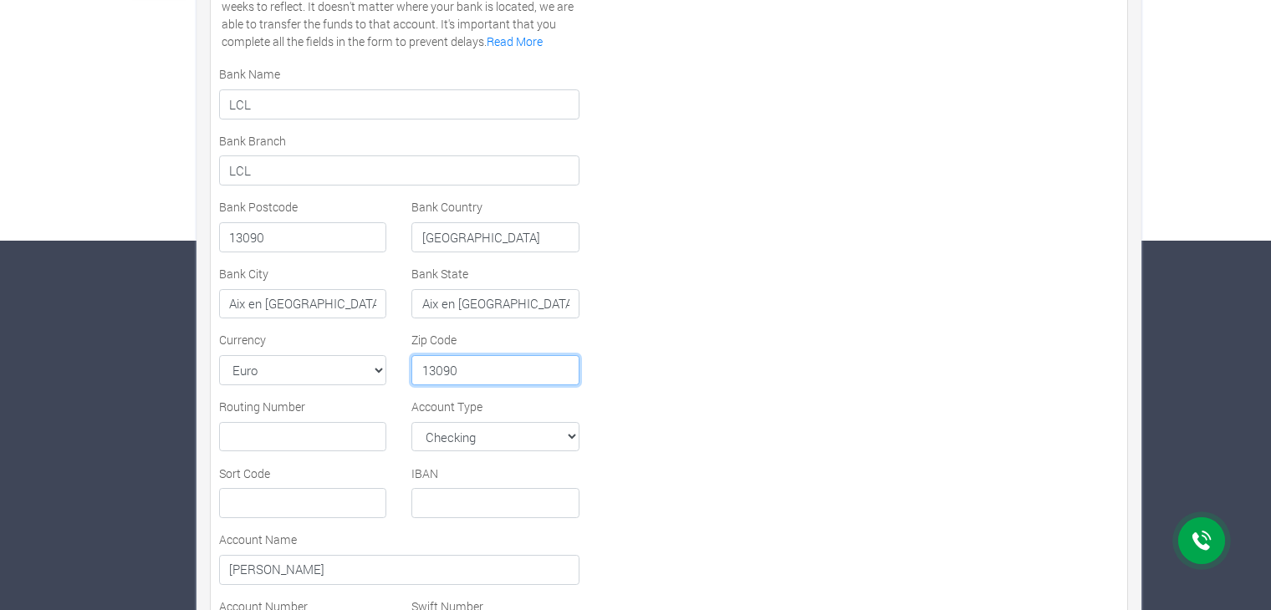
scroll to position [399, 0]
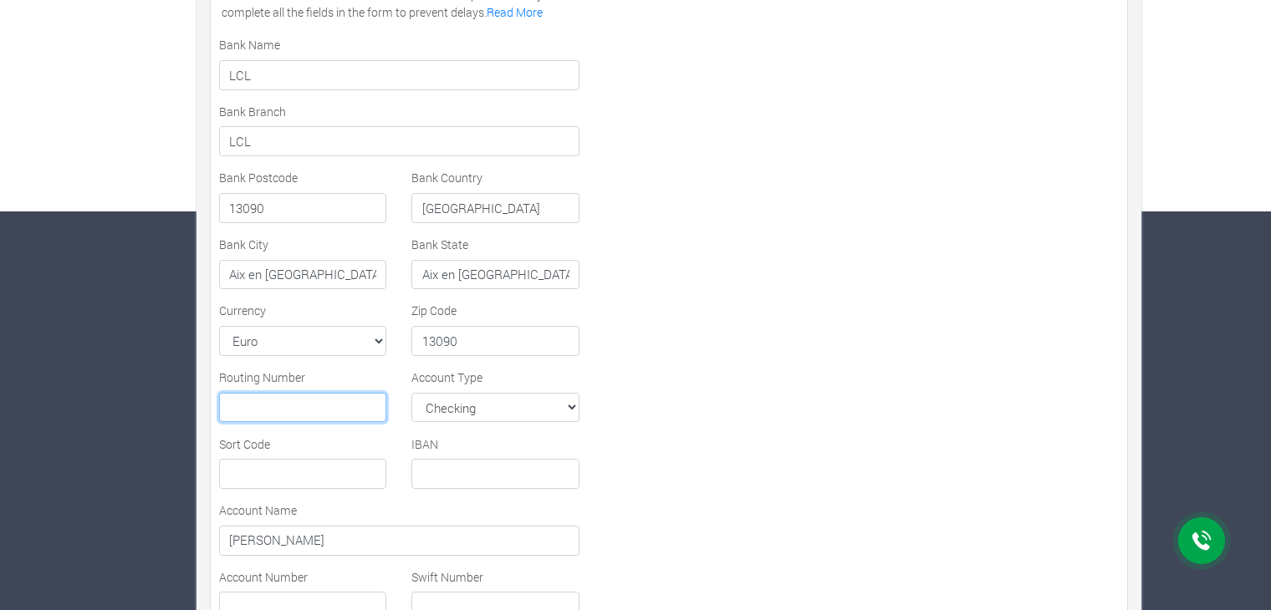
click at [293, 406] on input "text" at bounding box center [302, 408] width 167 height 30
paste input "30002"
type input "30002"
click at [553, 400] on select "Checking Savings MMA Checking MMA Savings" at bounding box center [494, 408] width 167 height 30
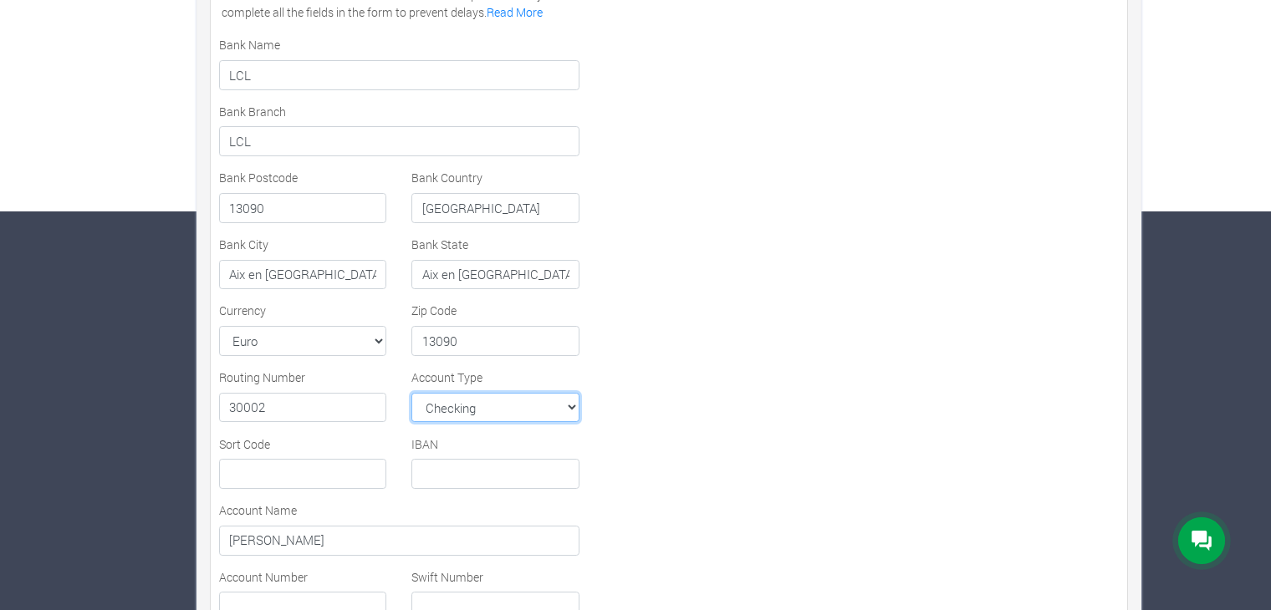
click at [552, 400] on select "Checking Savings MMA Checking MMA Savings" at bounding box center [494, 408] width 167 height 30
click at [452, 480] on input "text" at bounding box center [494, 474] width 167 height 30
paste input "FR55 3000 2029 3200 0003 5308 Y72"
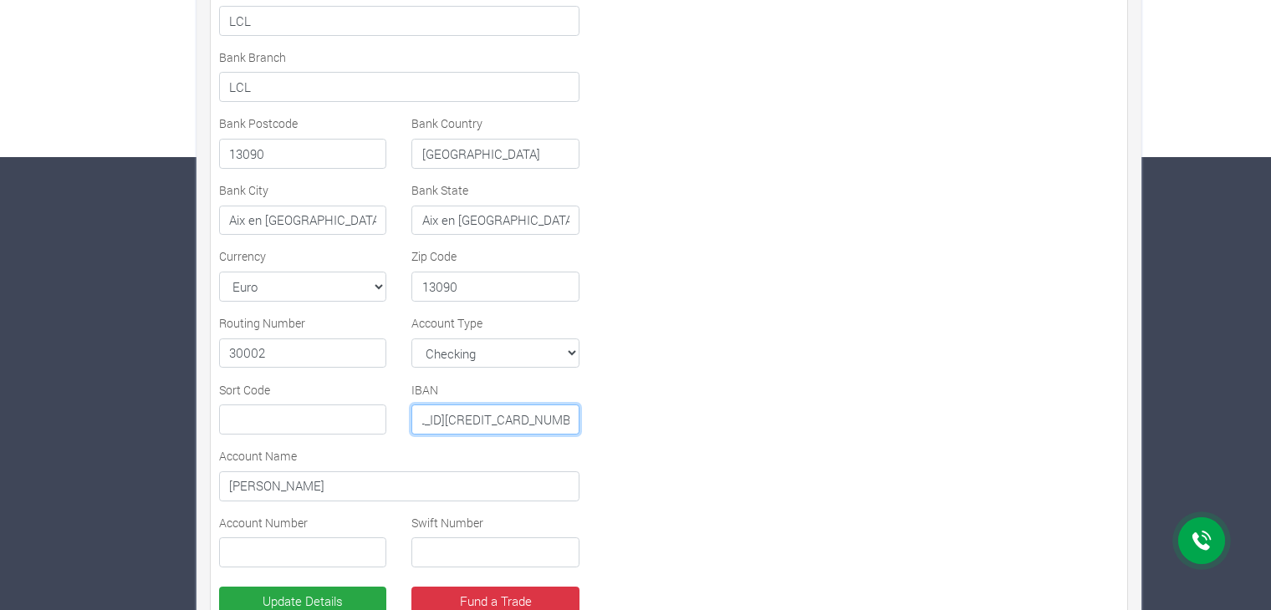
scroll to position [482, 0]
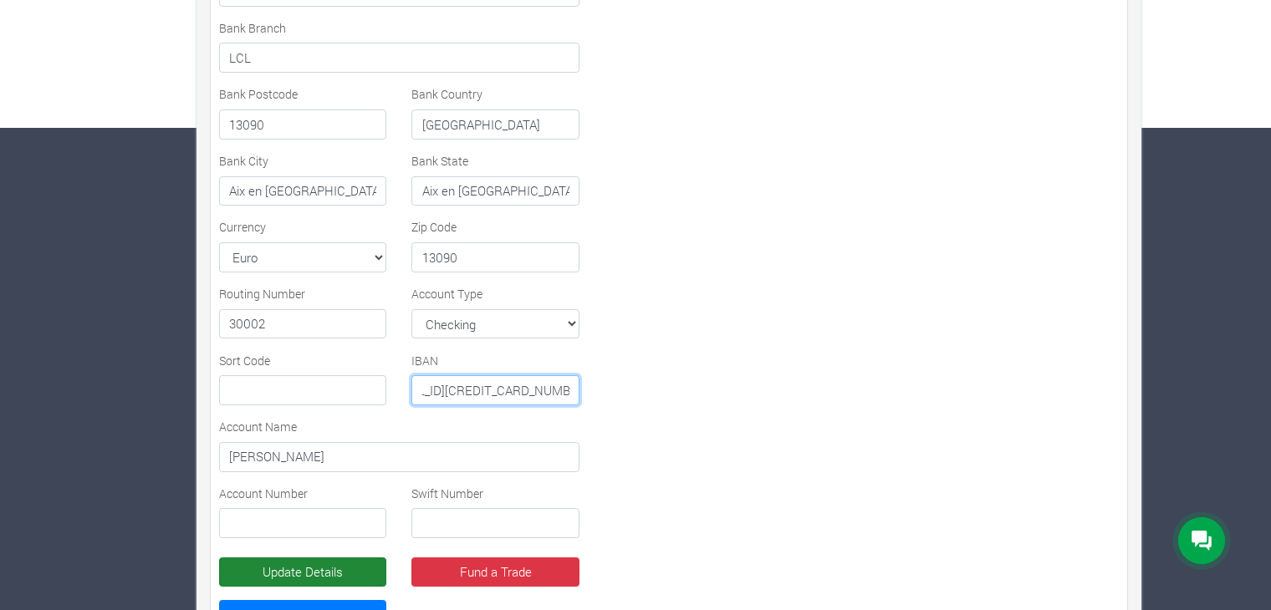
type input "FR55 3000 2029 3200 0003 5308 Y72"
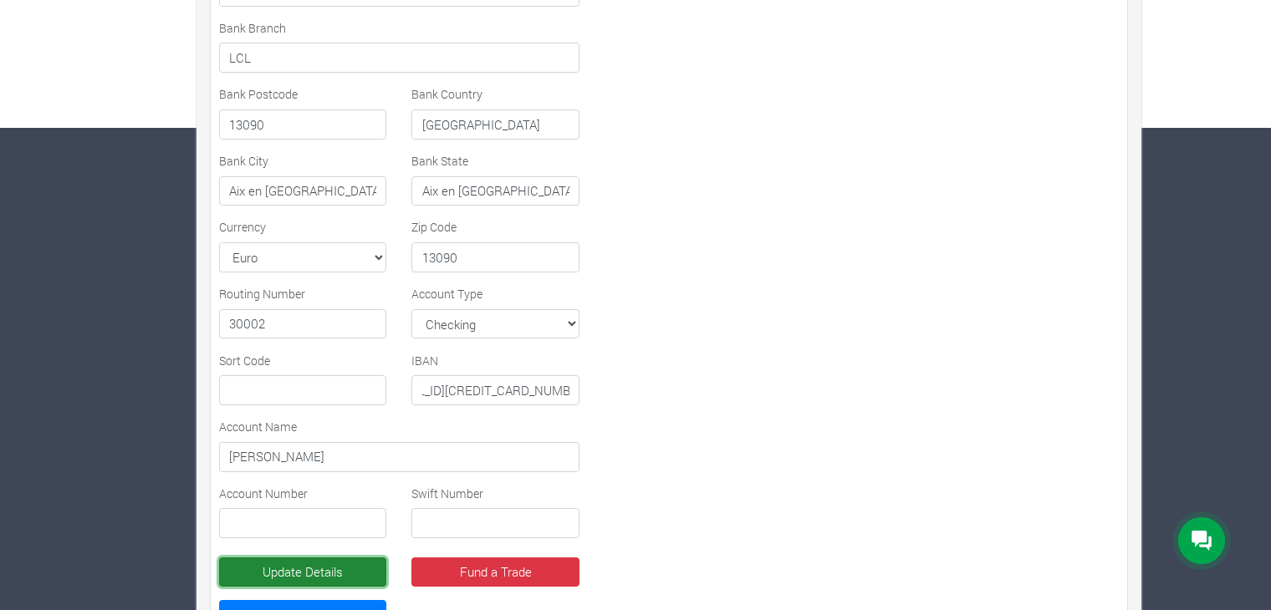
click at [339, 580] on button "Update Details" at bounding box center [302, 573] width 167 height 30
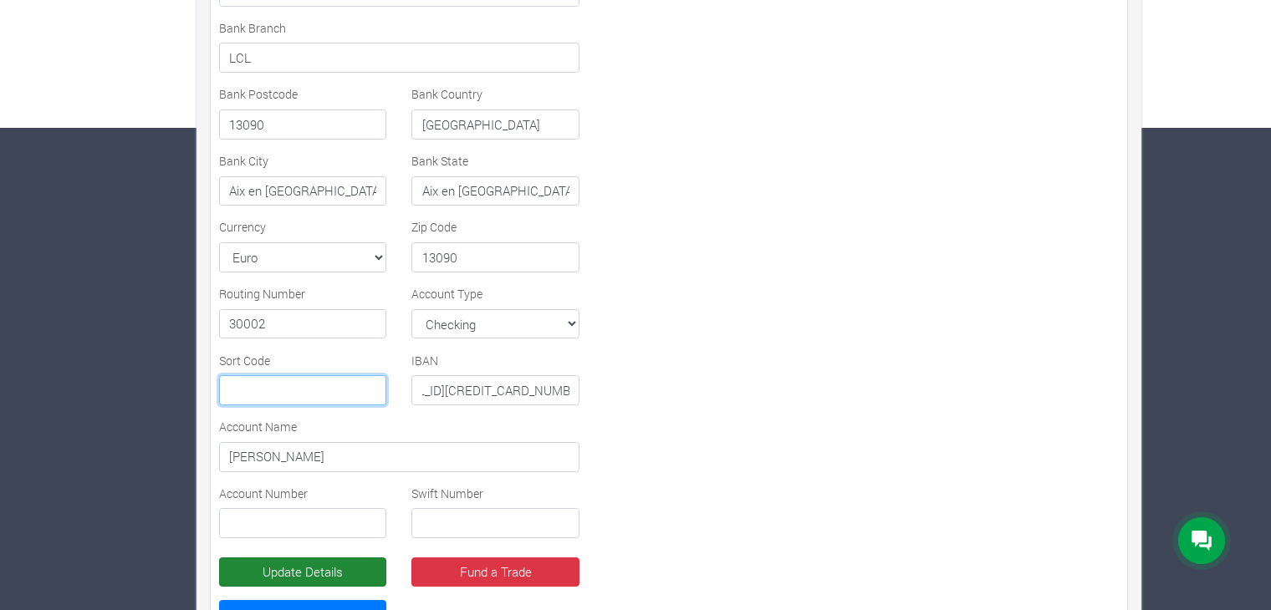
scroll to position [0, 0]
click at [275, 378] on input "text" at bounding box center [302, 390] width 167 height 30
paste input "72"
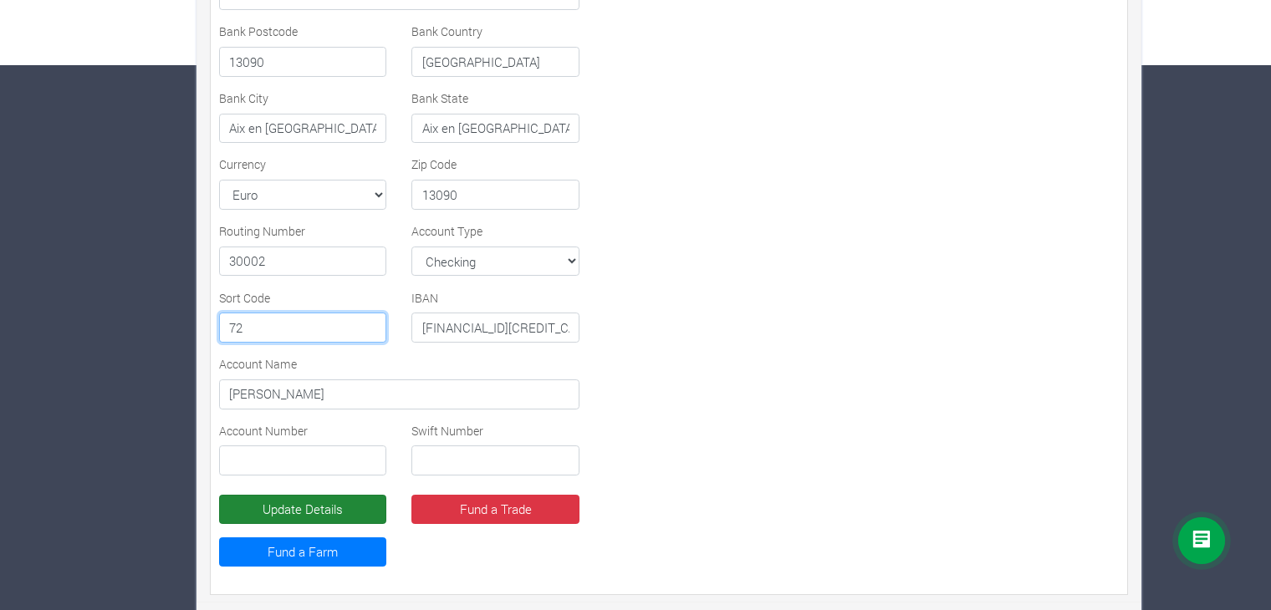
type input "72"
click at [328, 495] on button "Update Details" at bounding box center [302, 510] width 167 height 30
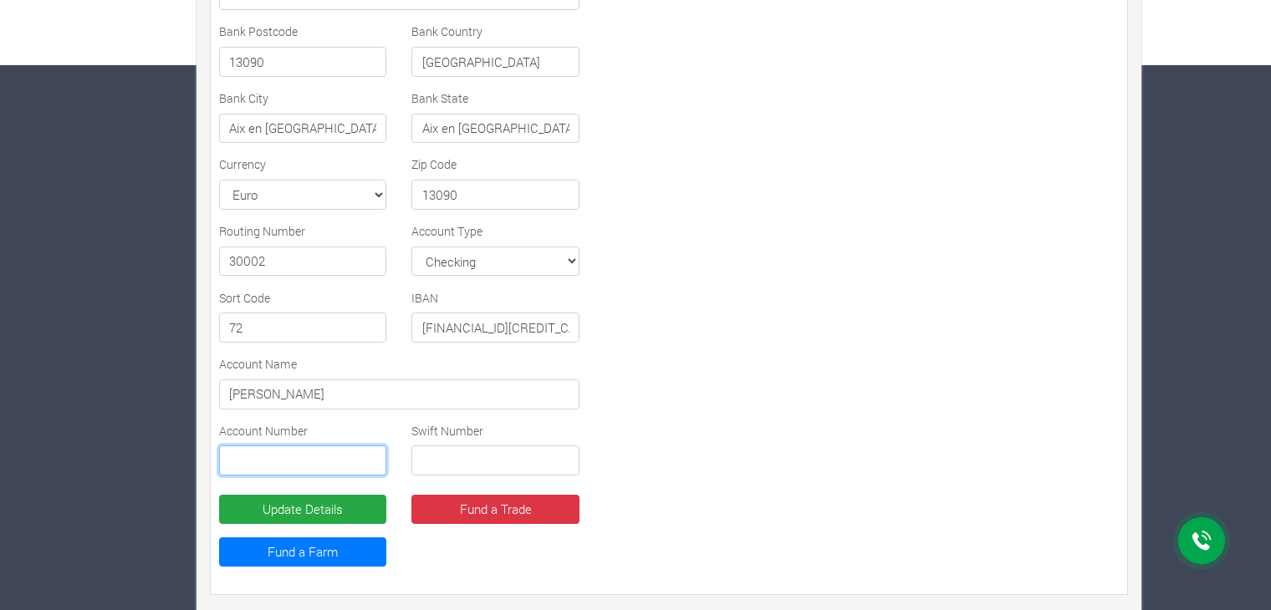
click at [324, 457] on input "text" at bounding box center [302, 461] width 167 height 30
click at [465, 456] on input "text" at bounding box center [494, 461] width 167 height 30
paste input "CRLYFRPP"
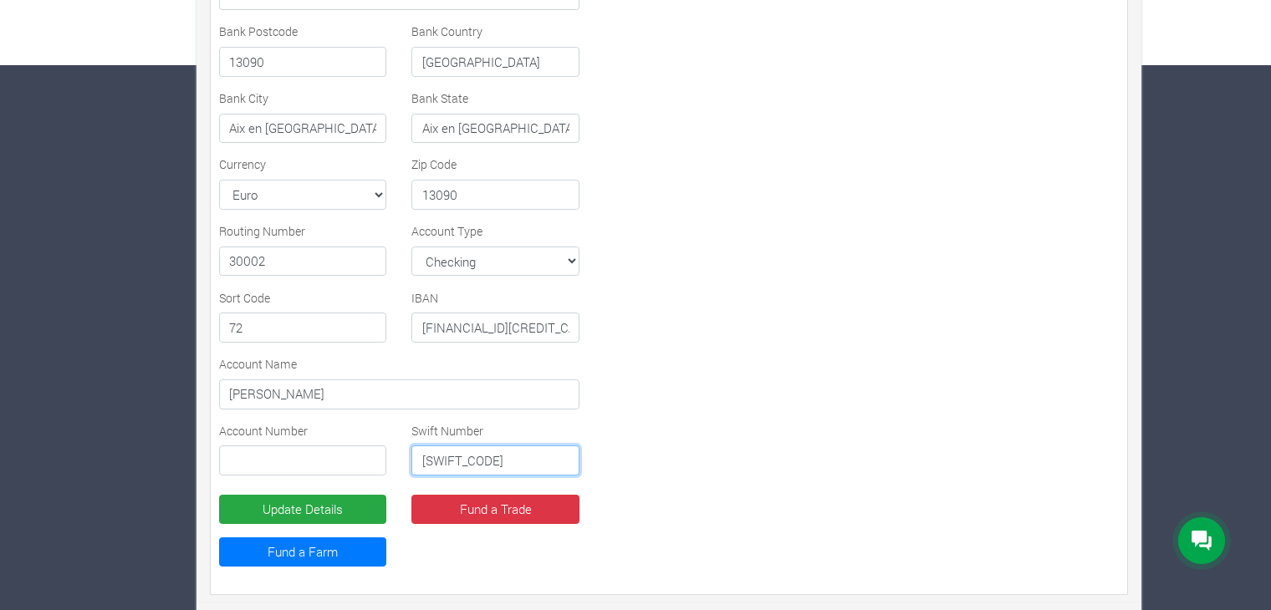
type input "CRLYFRPP"
click at [327, 457] on input "text" at bounding box center [302, 461] width 167 height 30
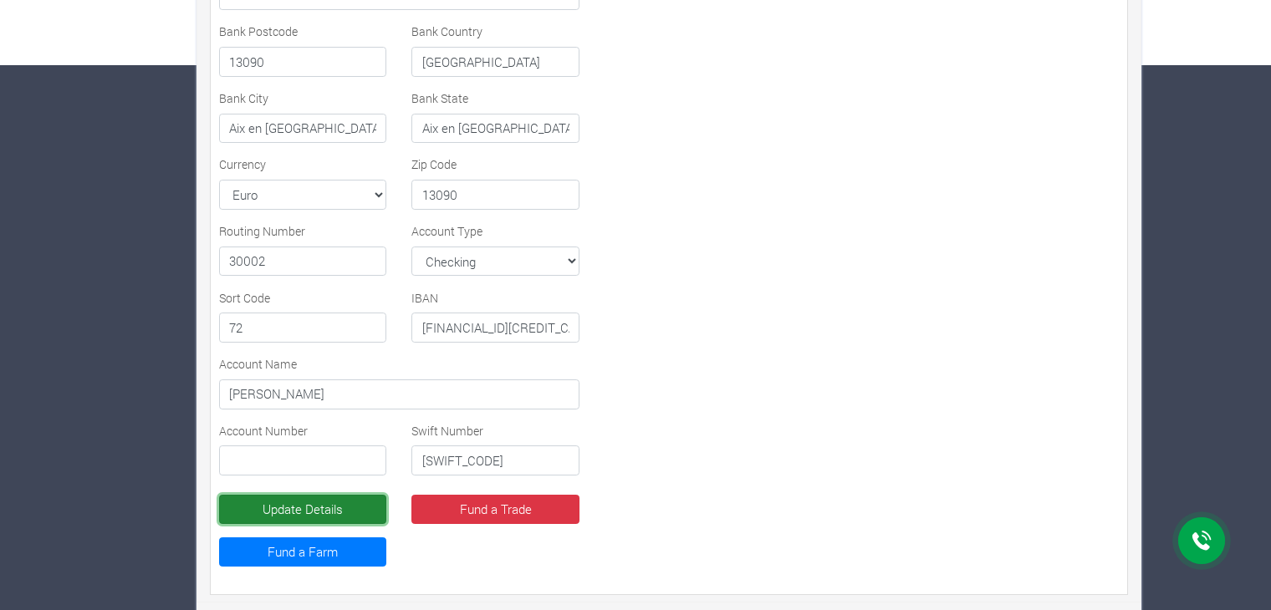
click at [244, 505] on button "Update Details" at bounding box center [302, 510] width 167 height 30
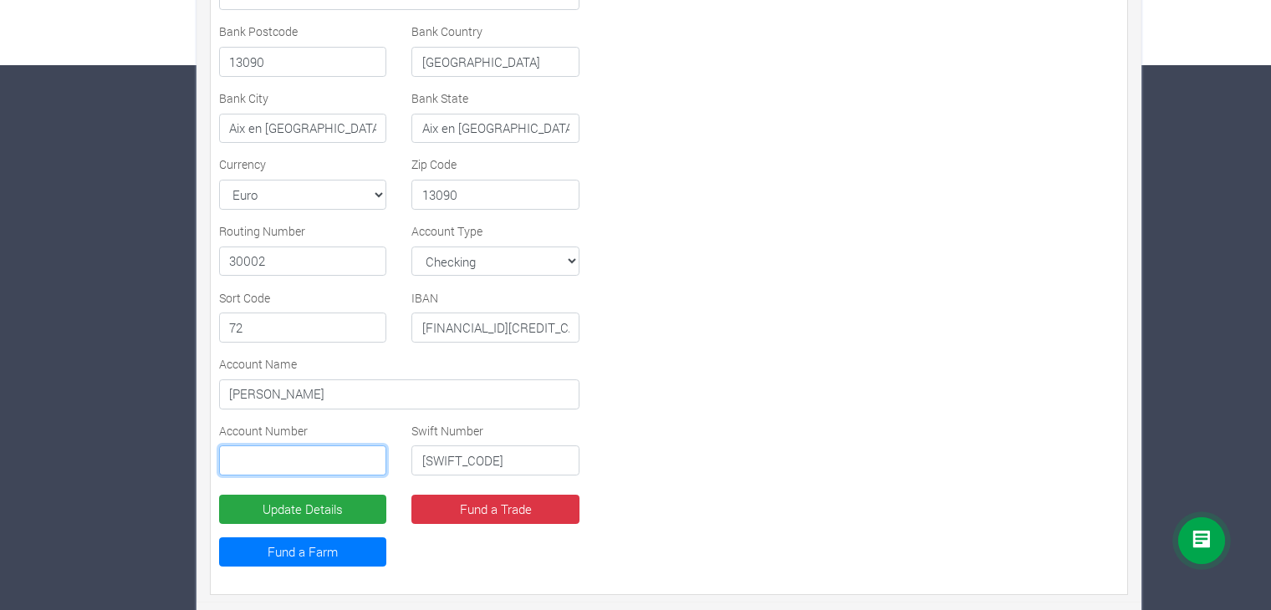
paste input "30002"
type input "3"
paste input "0000035308Y"
type input "0000035308Y"
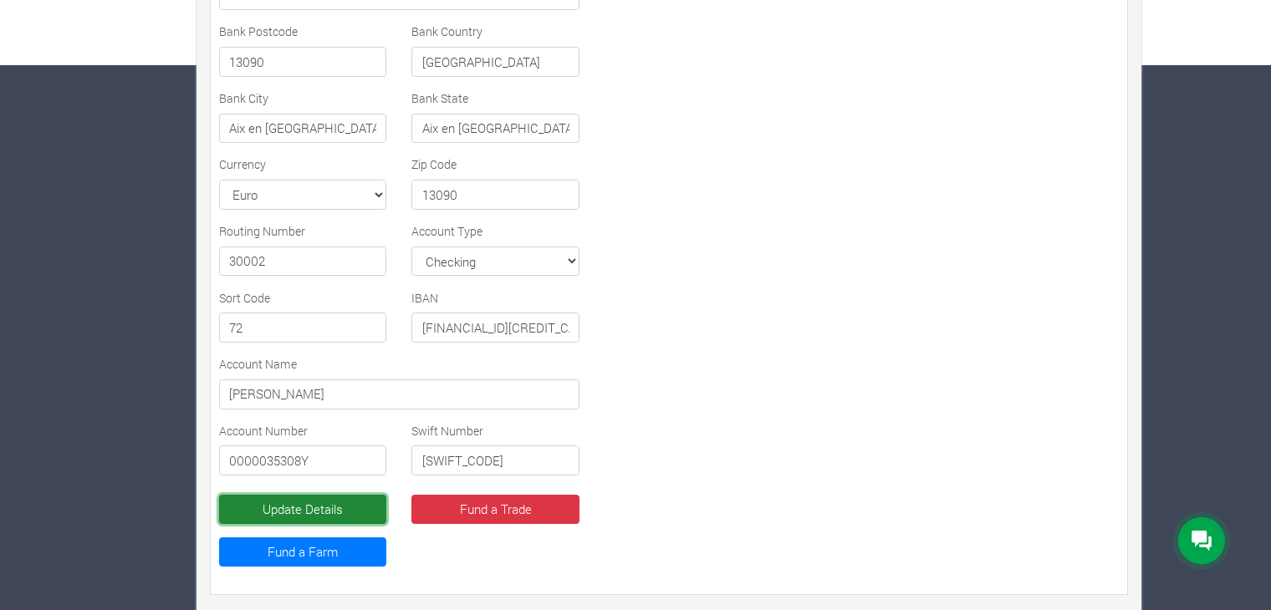
click at [294, 501] on button "Update Details" at bounding box center [302, 510] width 167 height 30
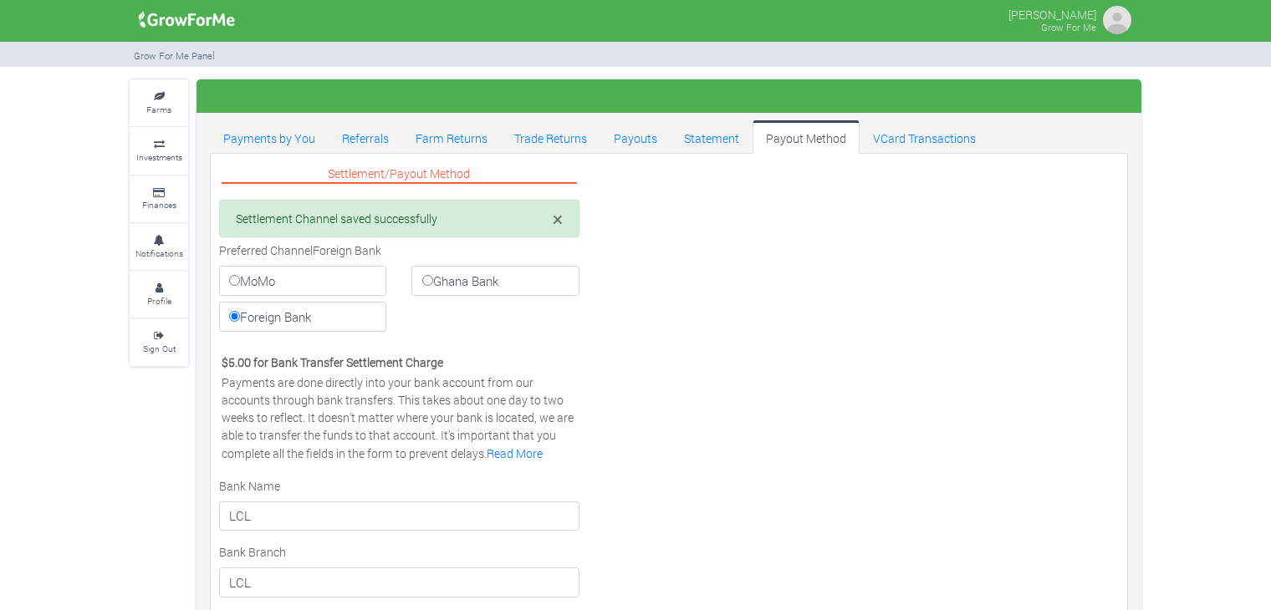
select select "EUR"
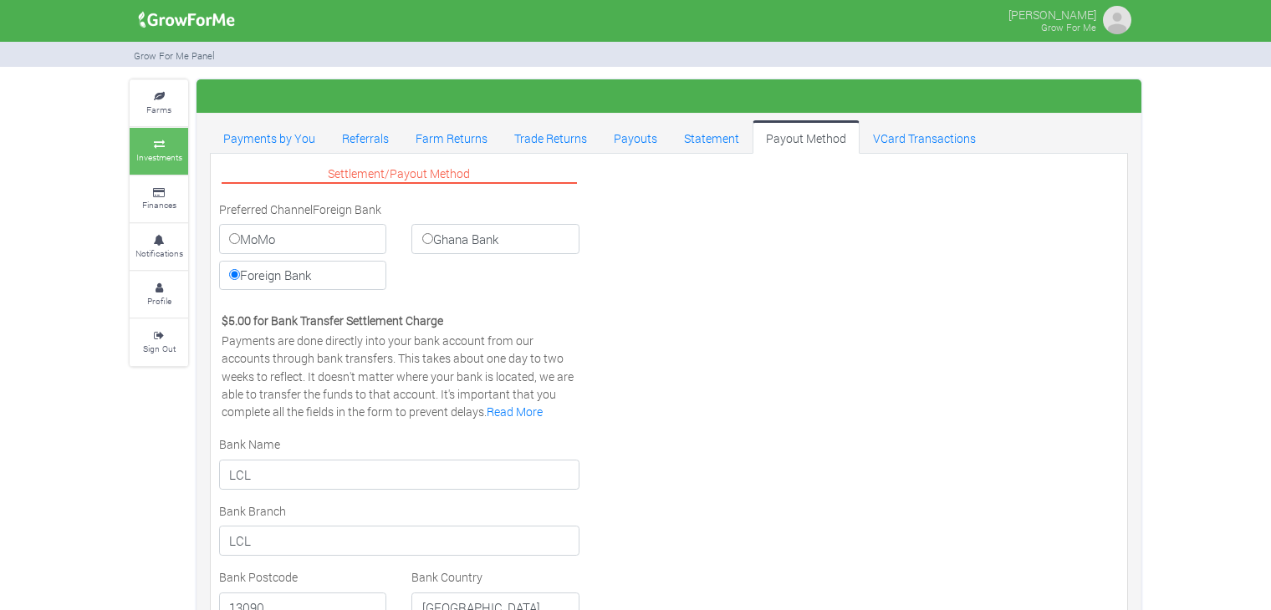
click at [168, 154] on small "Investments" at bounding box center [159, 157] width 46 height 12
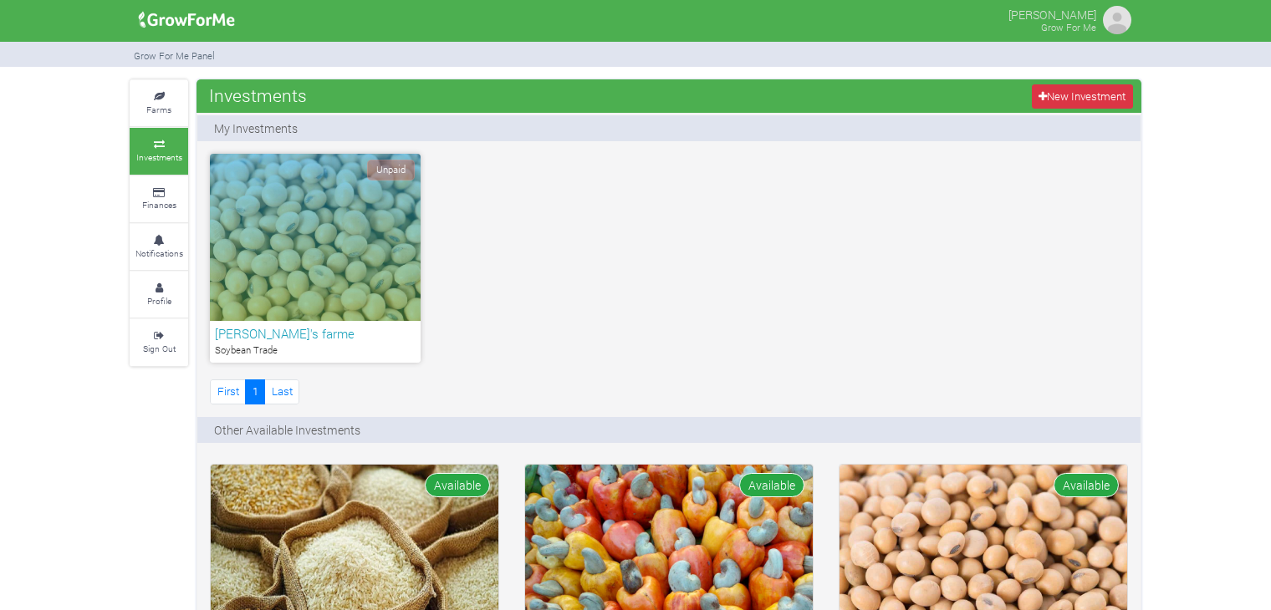
click at [384, 258] on div "Unpaid" at bounding box center [315, 237] width 211 height 167
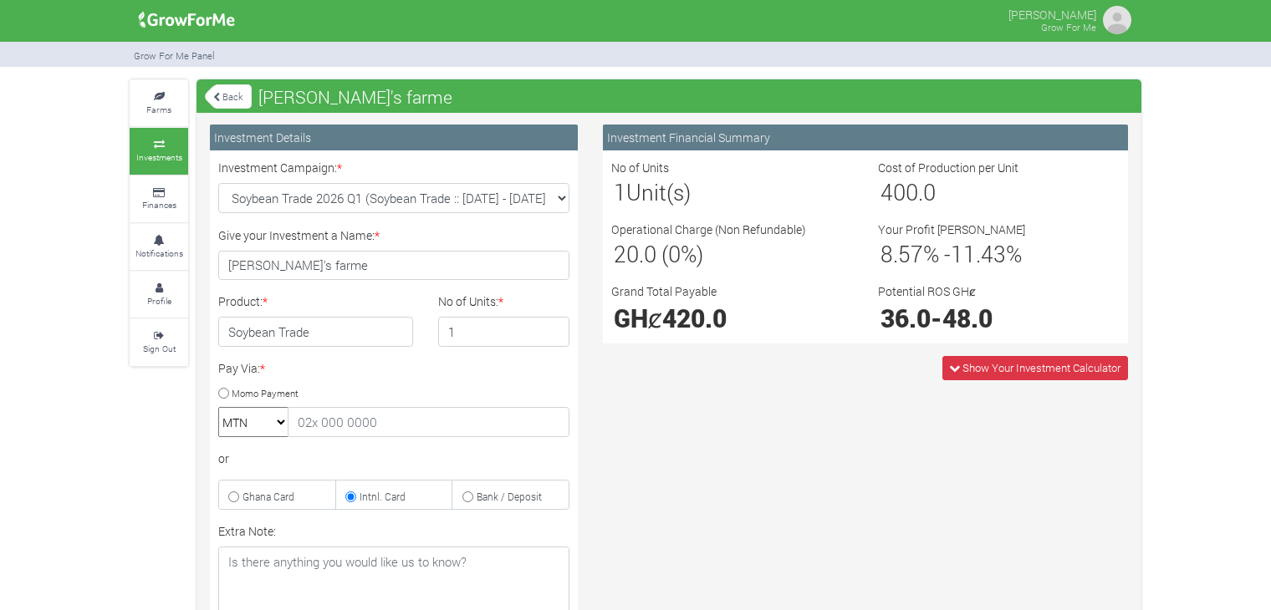
scroll to position [247, 0]
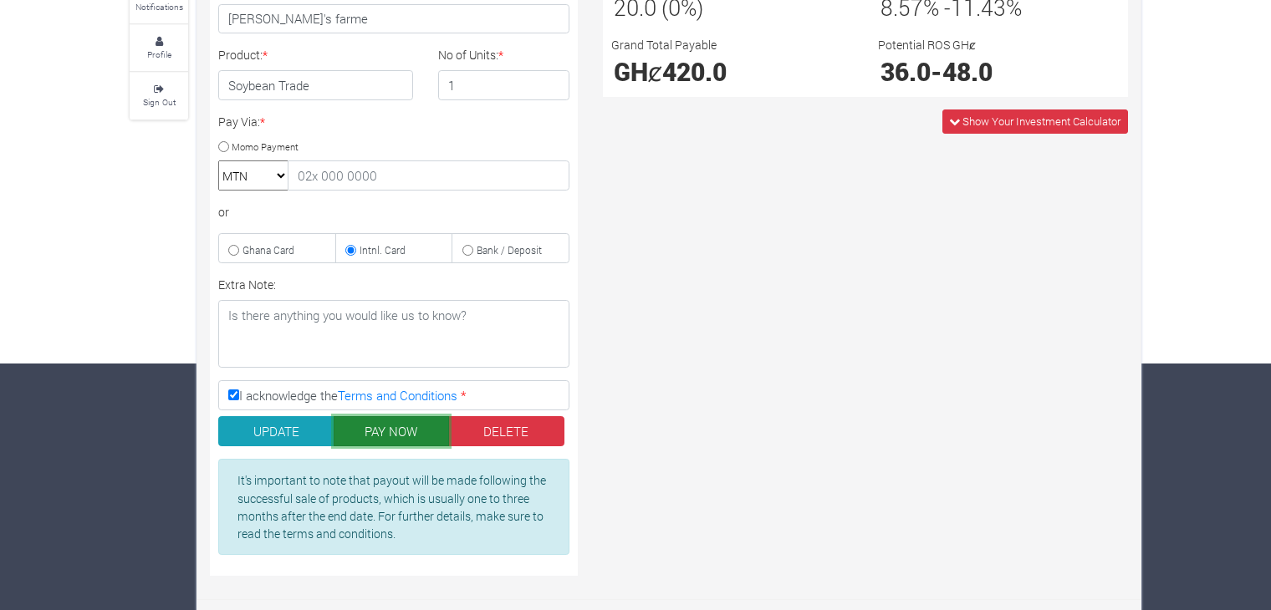
click at [393, 426] on button "PAY NOW" at bounding box center [392, 431] width 116 height 30
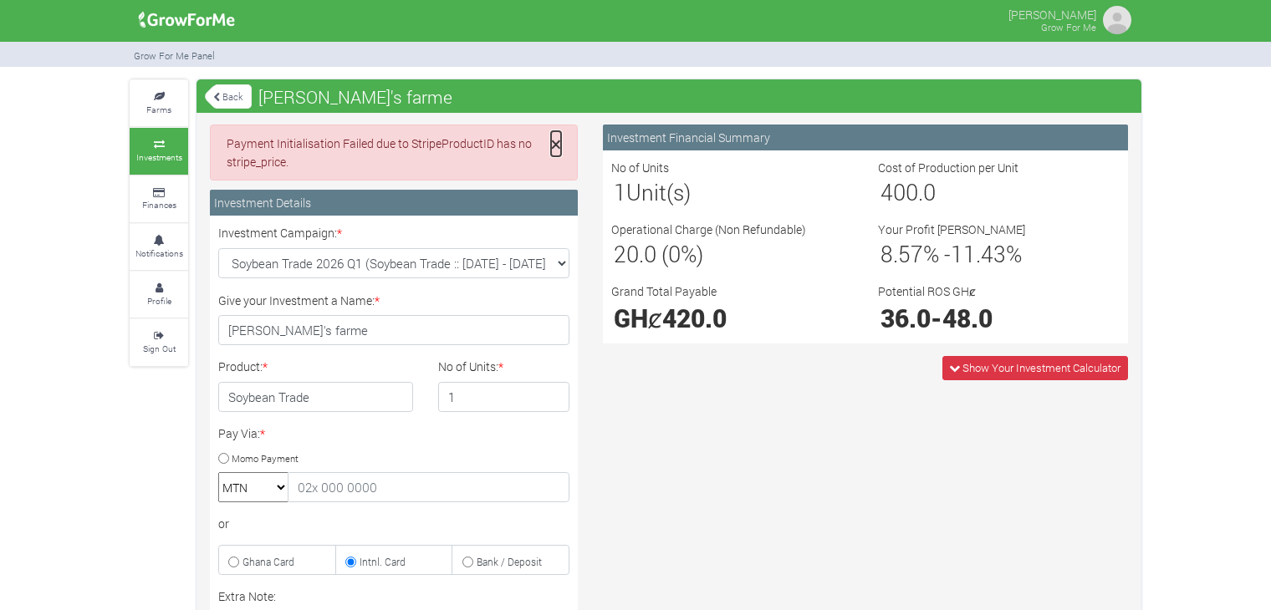
click at [555, 142] on span "×" at bounding box center [556, 143] width 10 height 25
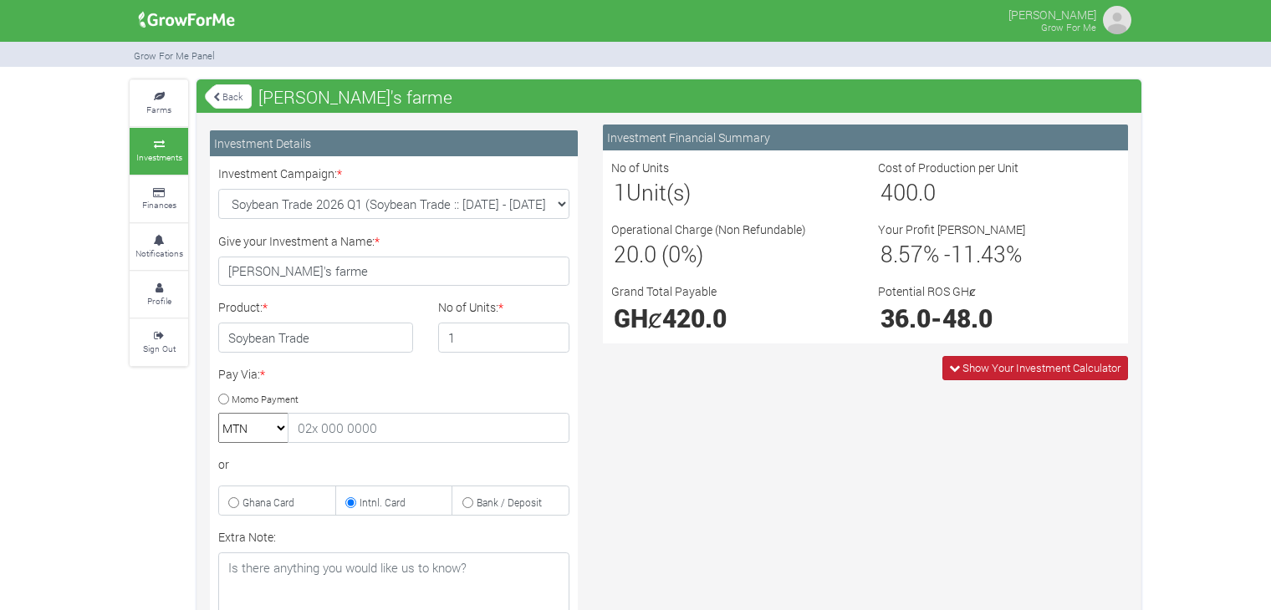
click at [1057, 375] on span "Show Your Investment Calculator" at bounding box center [1035, 368] width 186 height 24
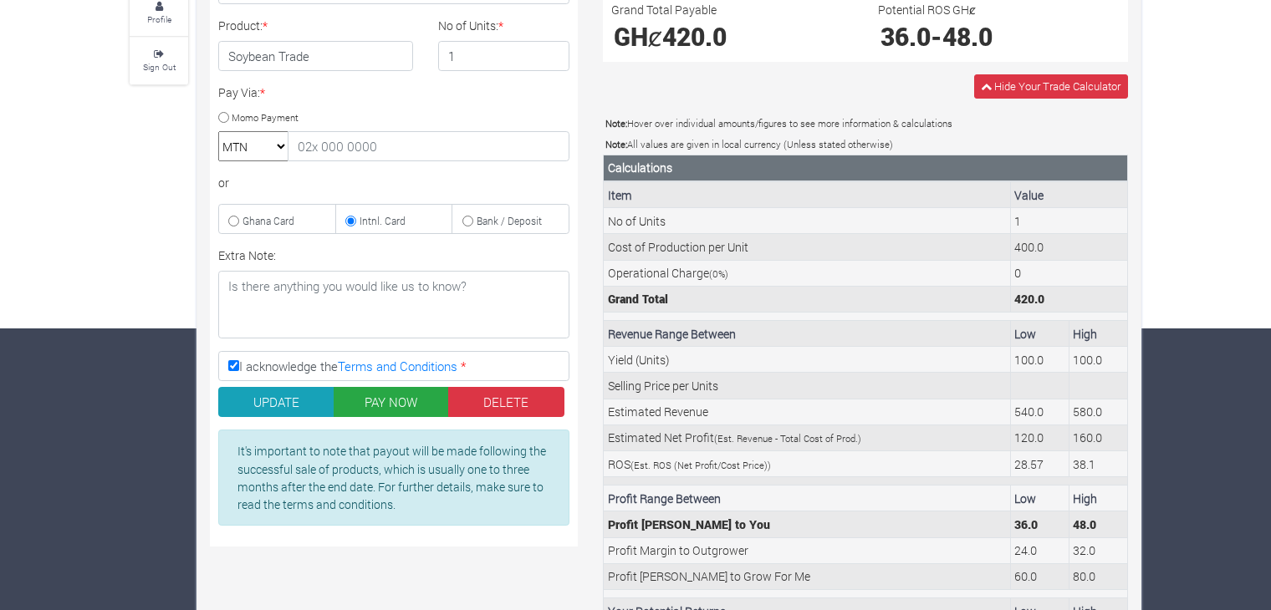
scroll to position [355, 0]
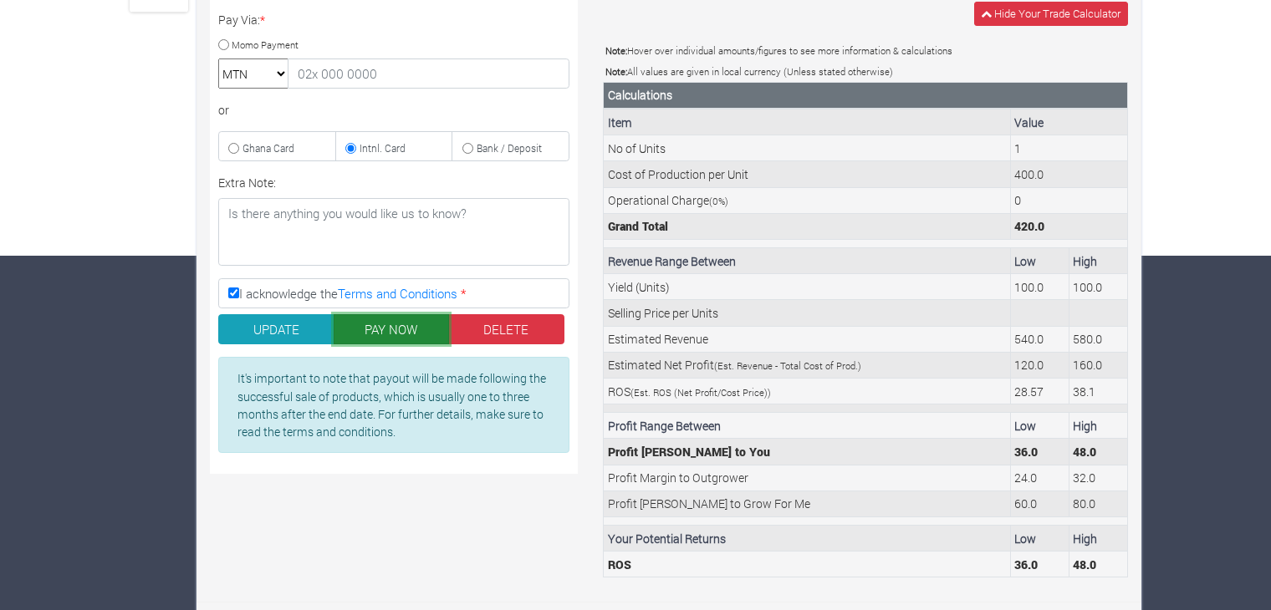
click at [382, 325] on button "PAY NOW" at bounding box center [392, 329] width 116 height 30
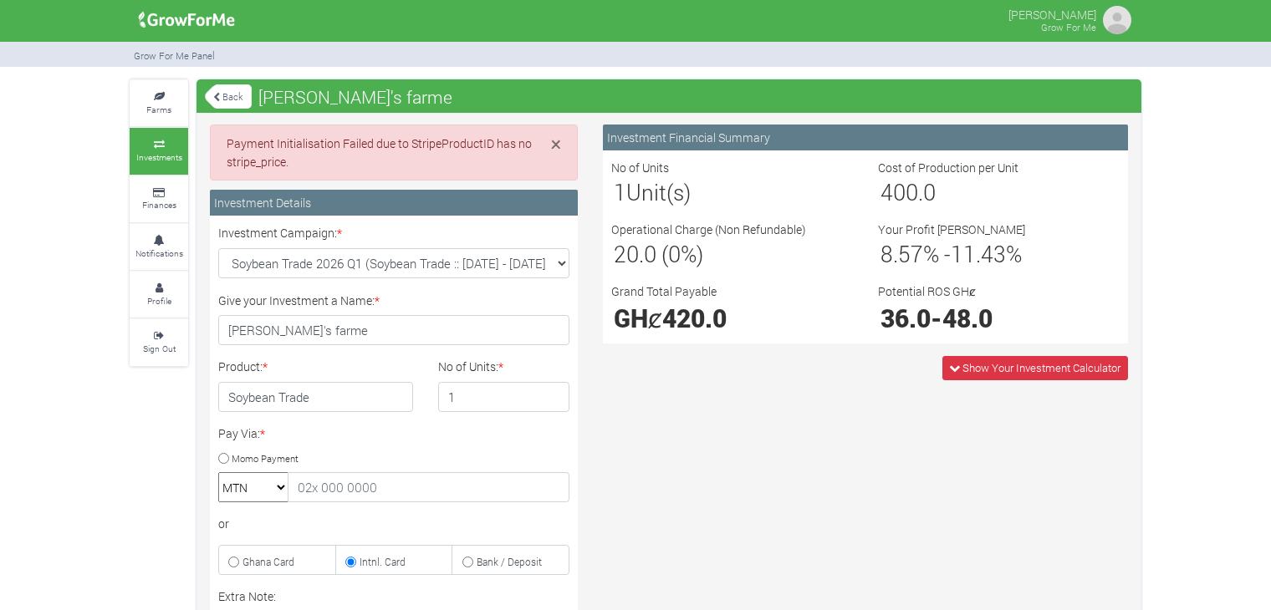
click at [171, 140] on icon at bounding box center [159, 144] width 50 height 8
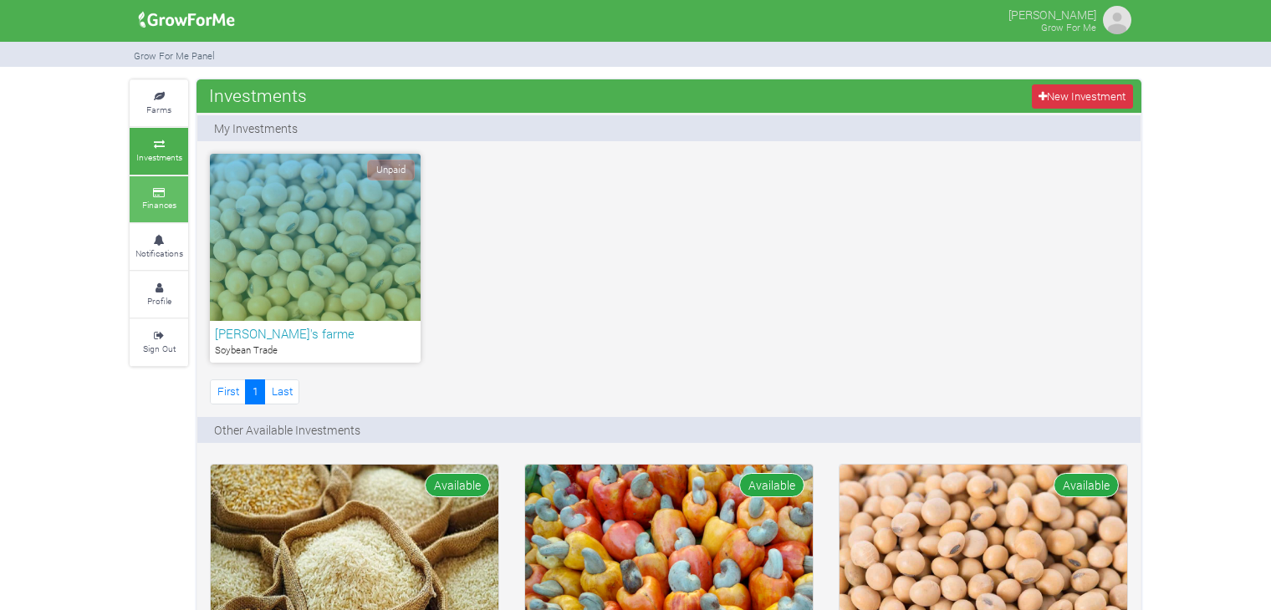
click at [155, 207] on small "Finances" at bounding box center [159, 205] width 34 height 12
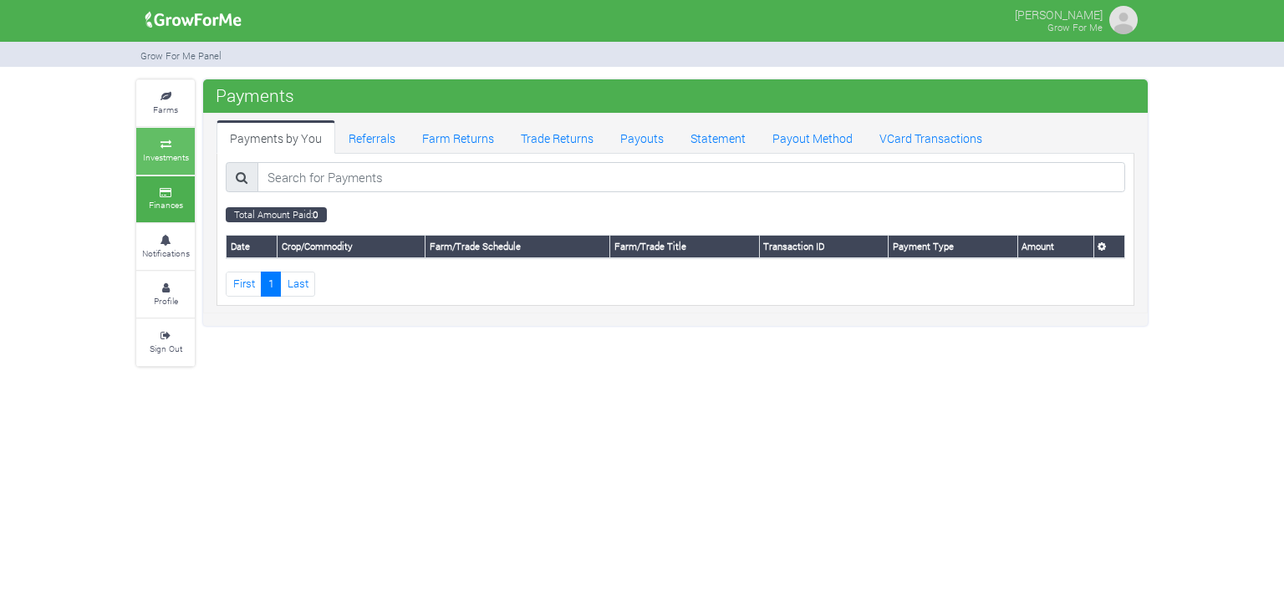
click at [173, 151] on small "Investments" at bounding box center [166, 157] width 46 height 12
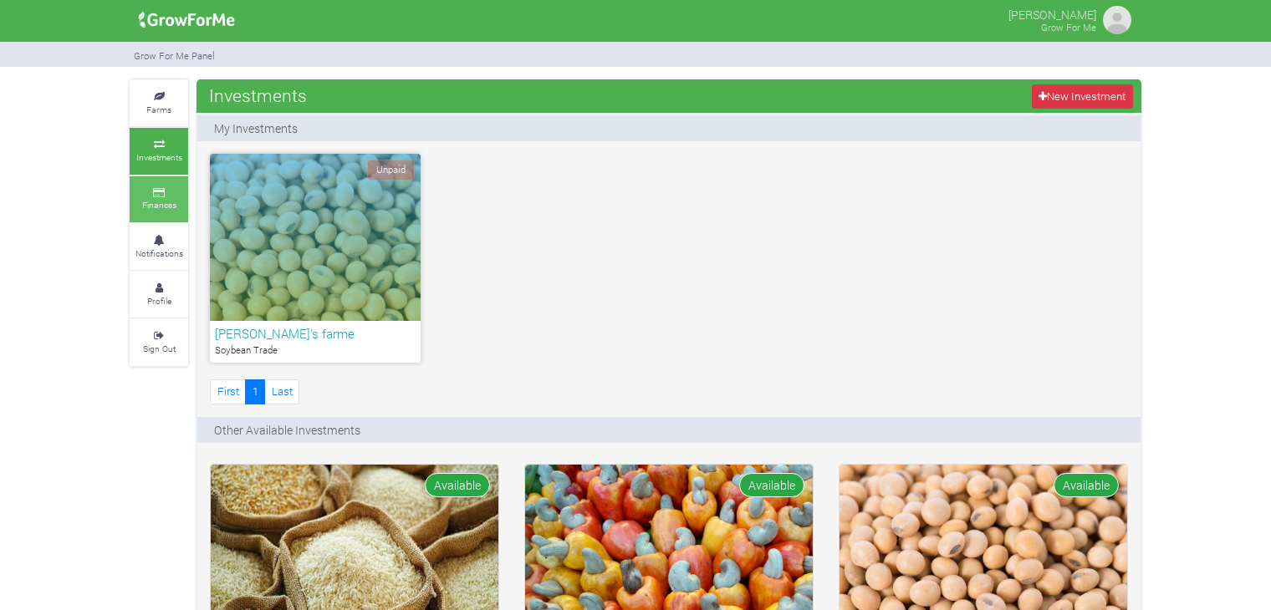
click at [147, 199] on small "Finances" at bounding box center [159, 205] width 34 height 12
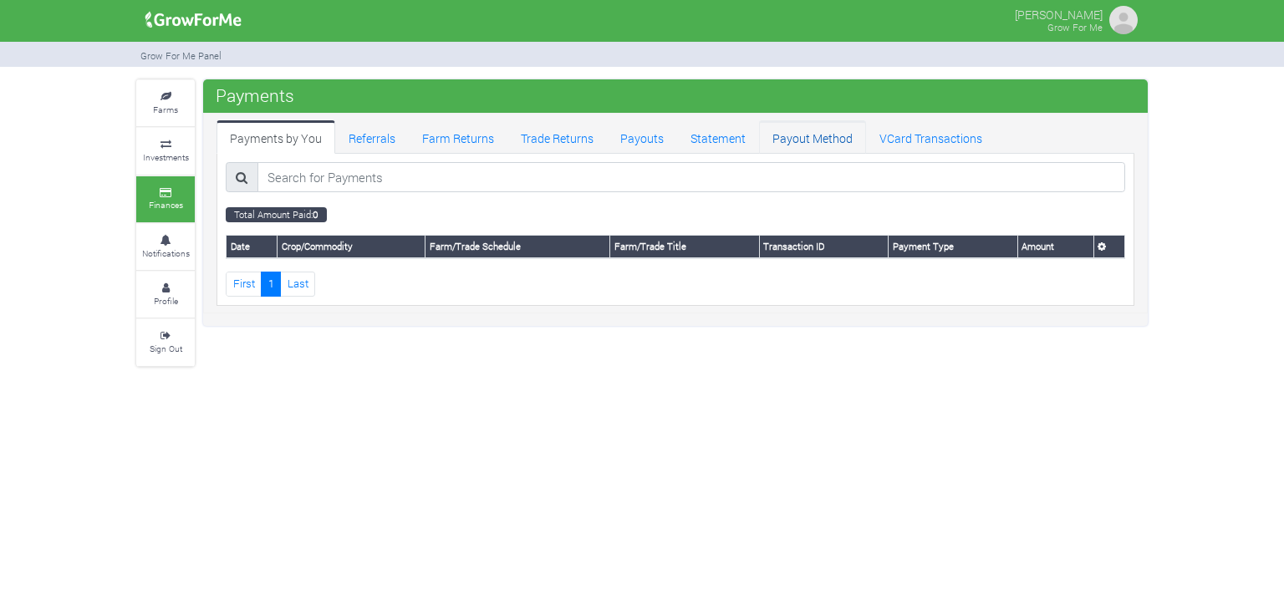
click at [779, 143] on link "Payout Method" at bounding box center [812, 136] width 107 height 33
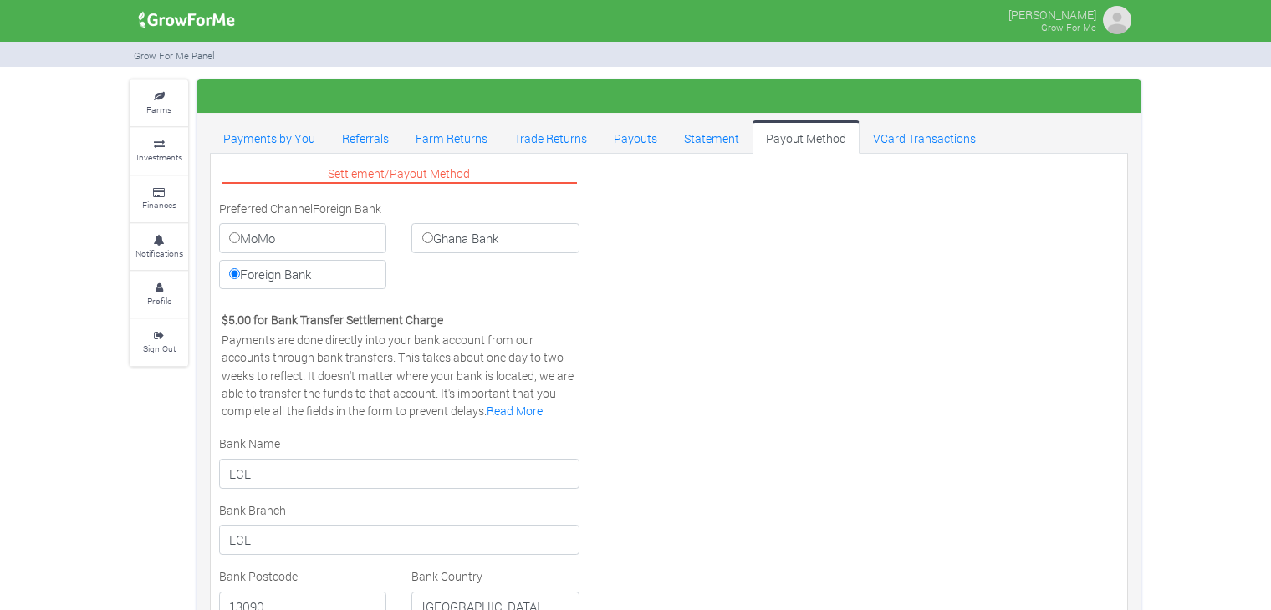
select select "EUR"
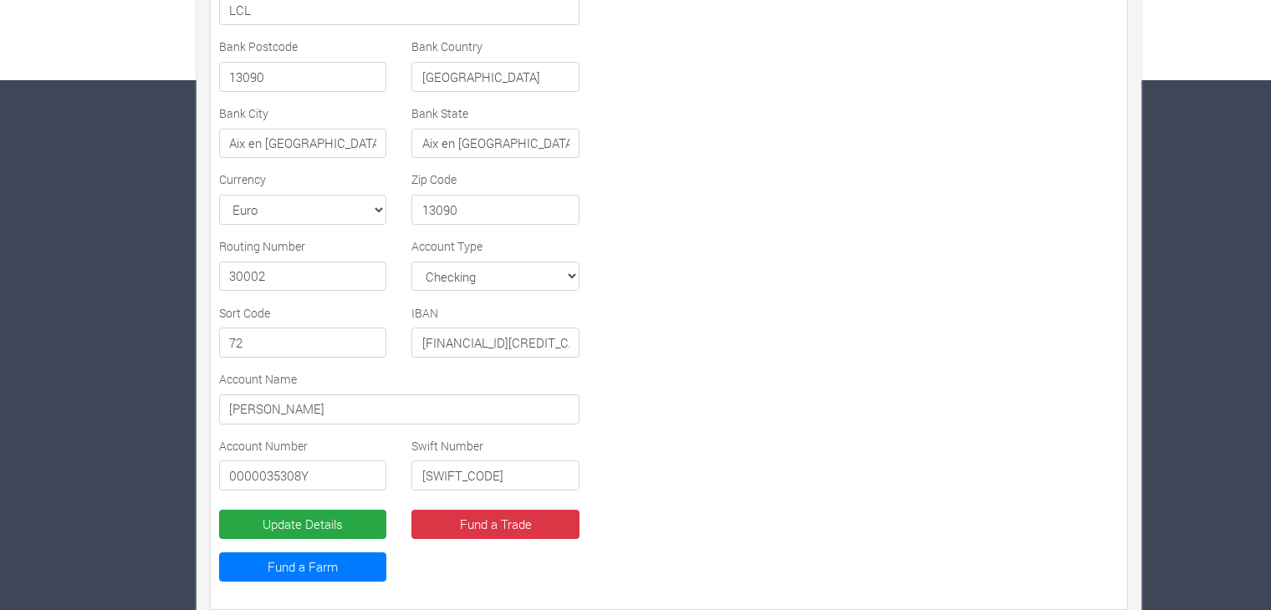
scroll to position [545, 0]
